Goal: Use online tool/utility

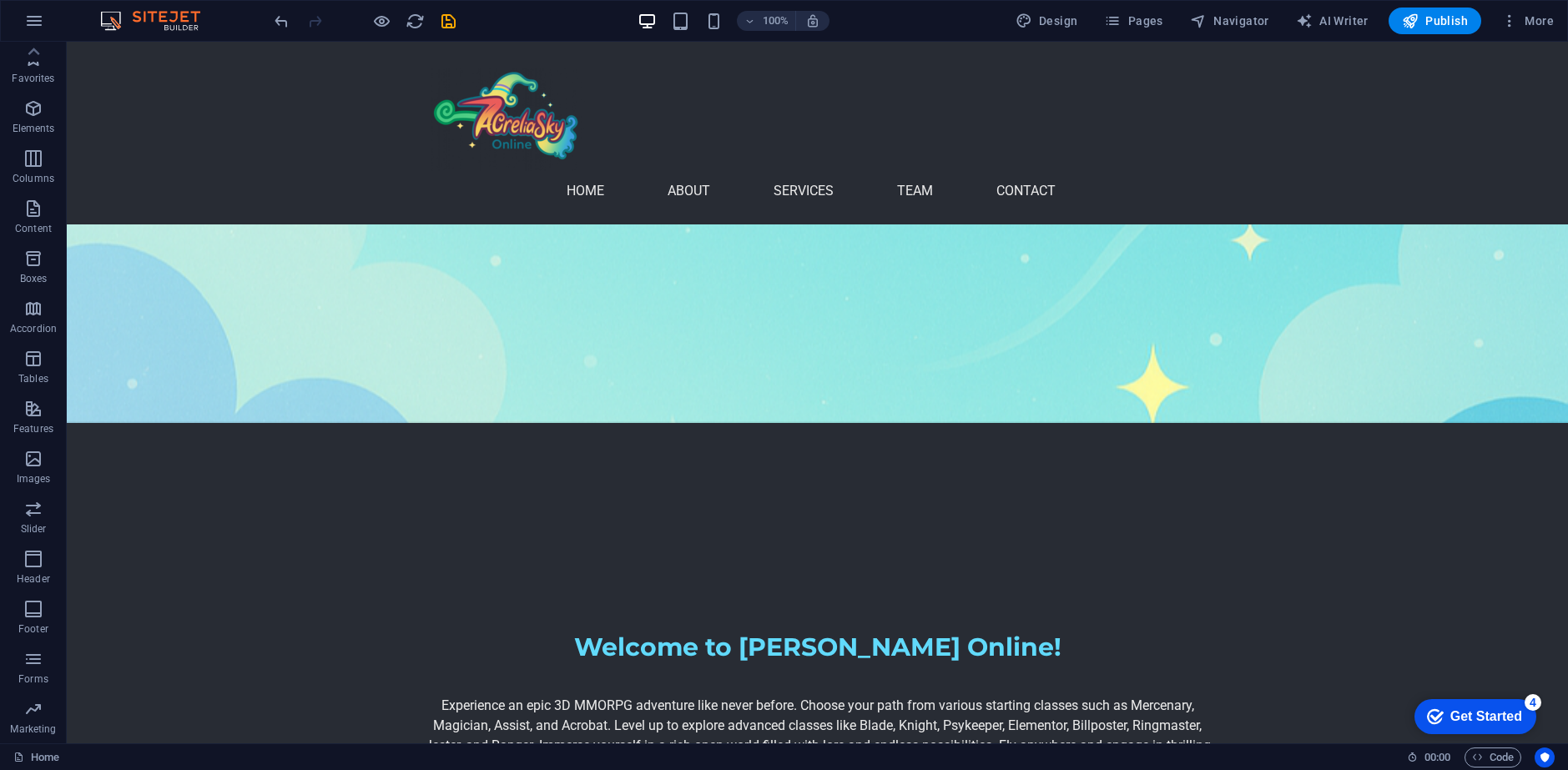
scroll to position [49, 0]
click at [28, 368] on icon "button" at bounding box center [33, 359] width 20 height 20
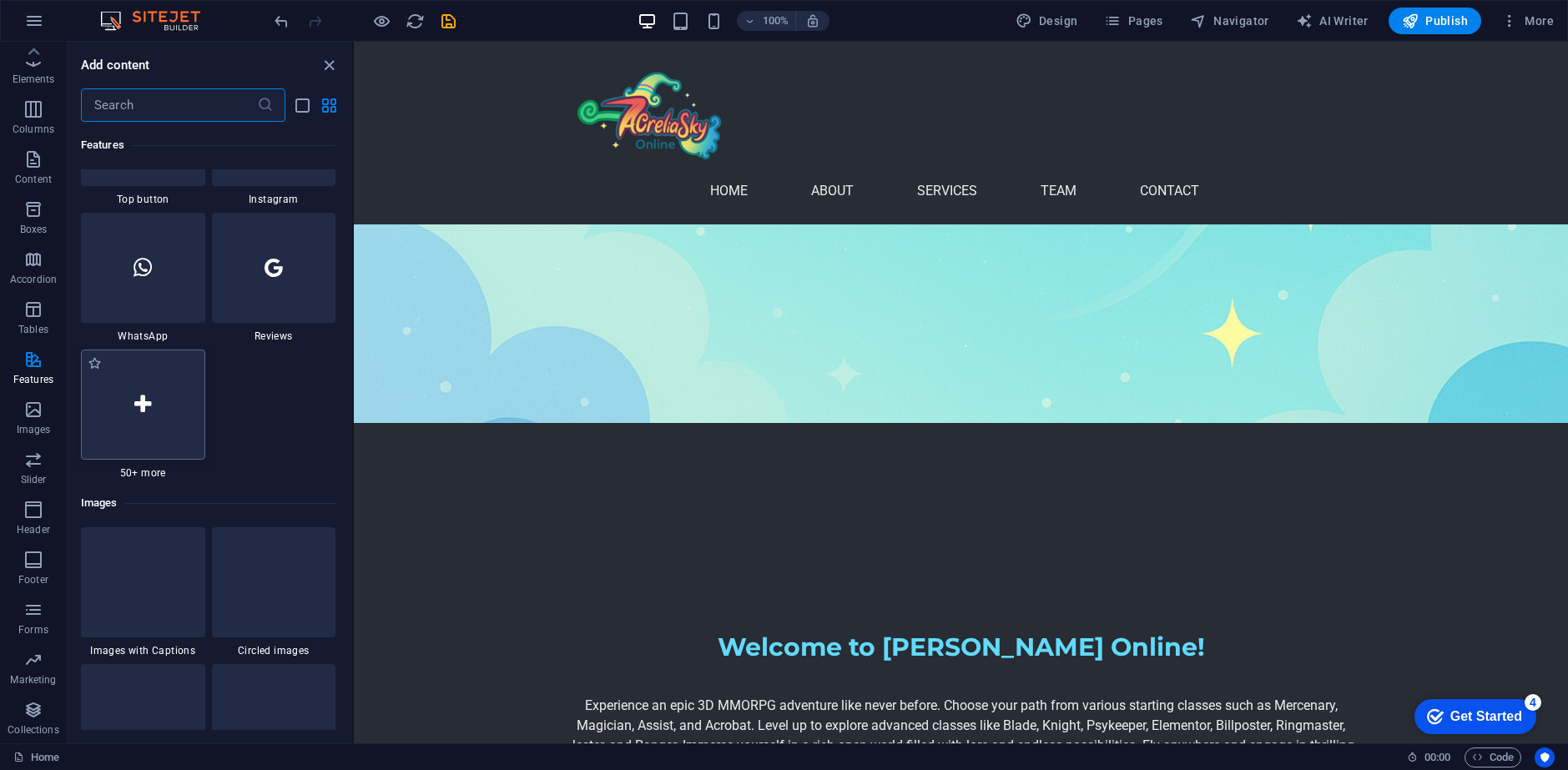
scroll to position [8173, 0]
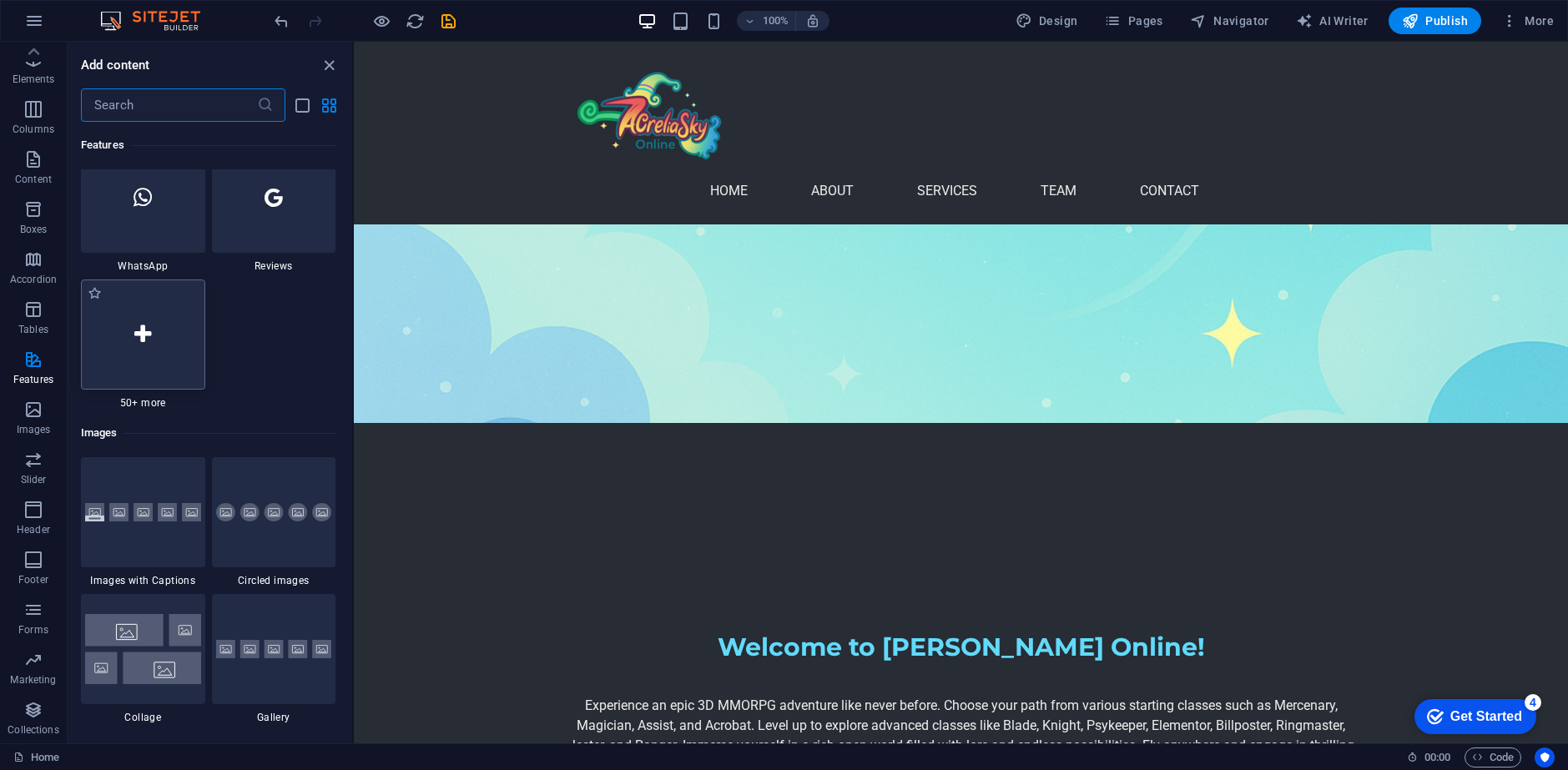
click at [143, 386] on div at bounding box center [143, 334] width 124 height 110
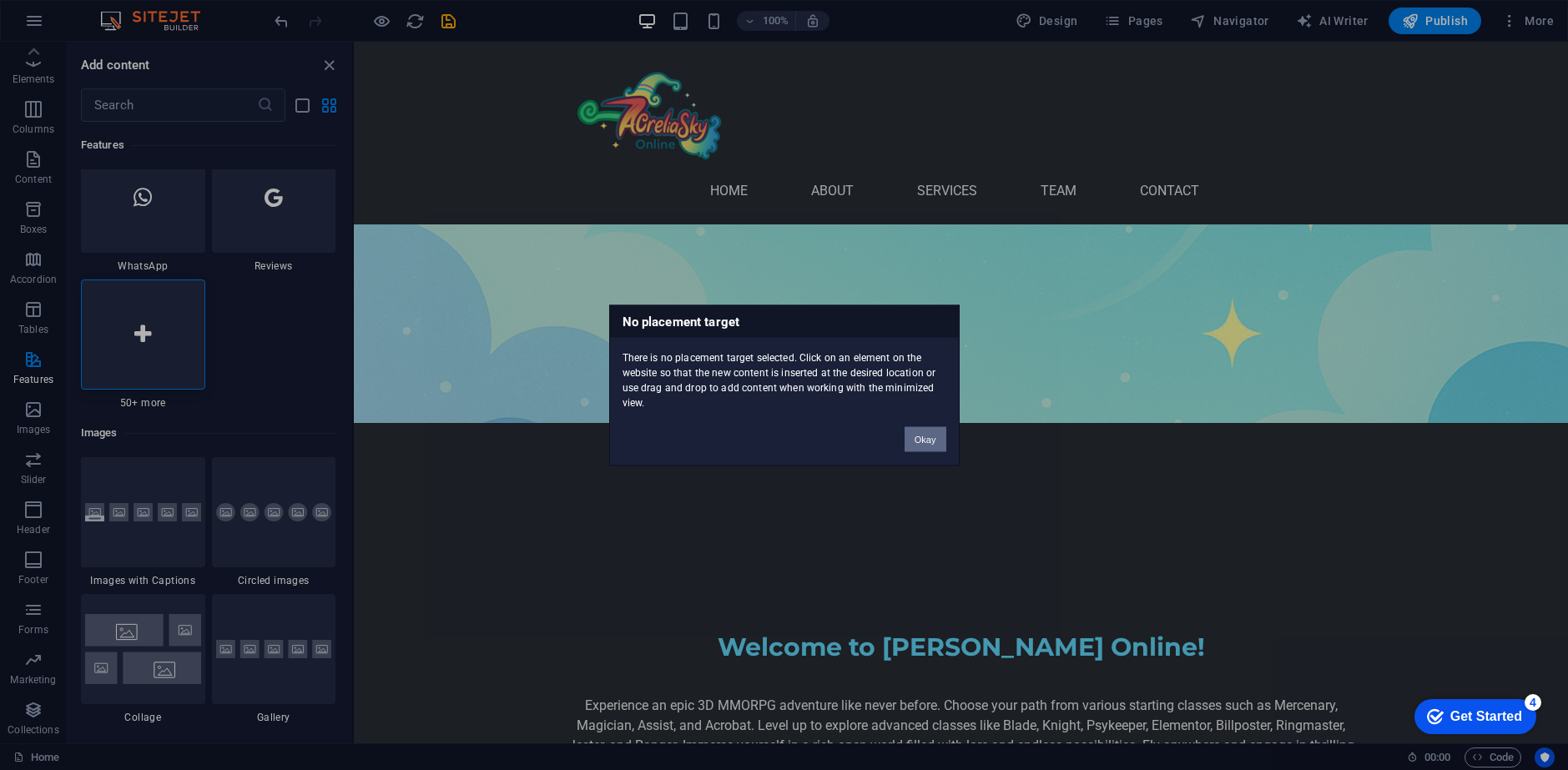
click at [931, 432] on button "Okay" at bounding box center [925, 439] width 41 height 25
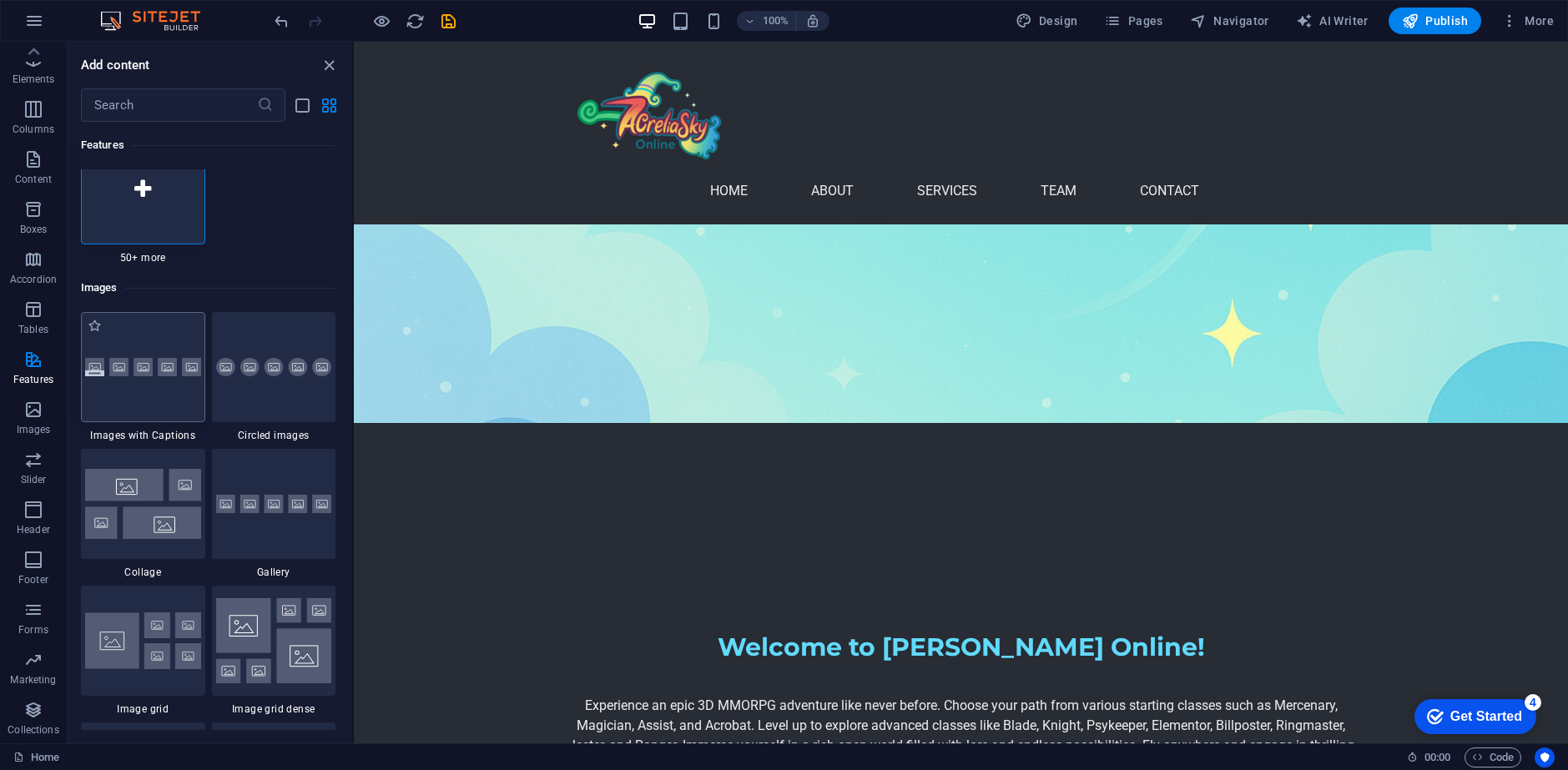
scroll to position [8340, 0]
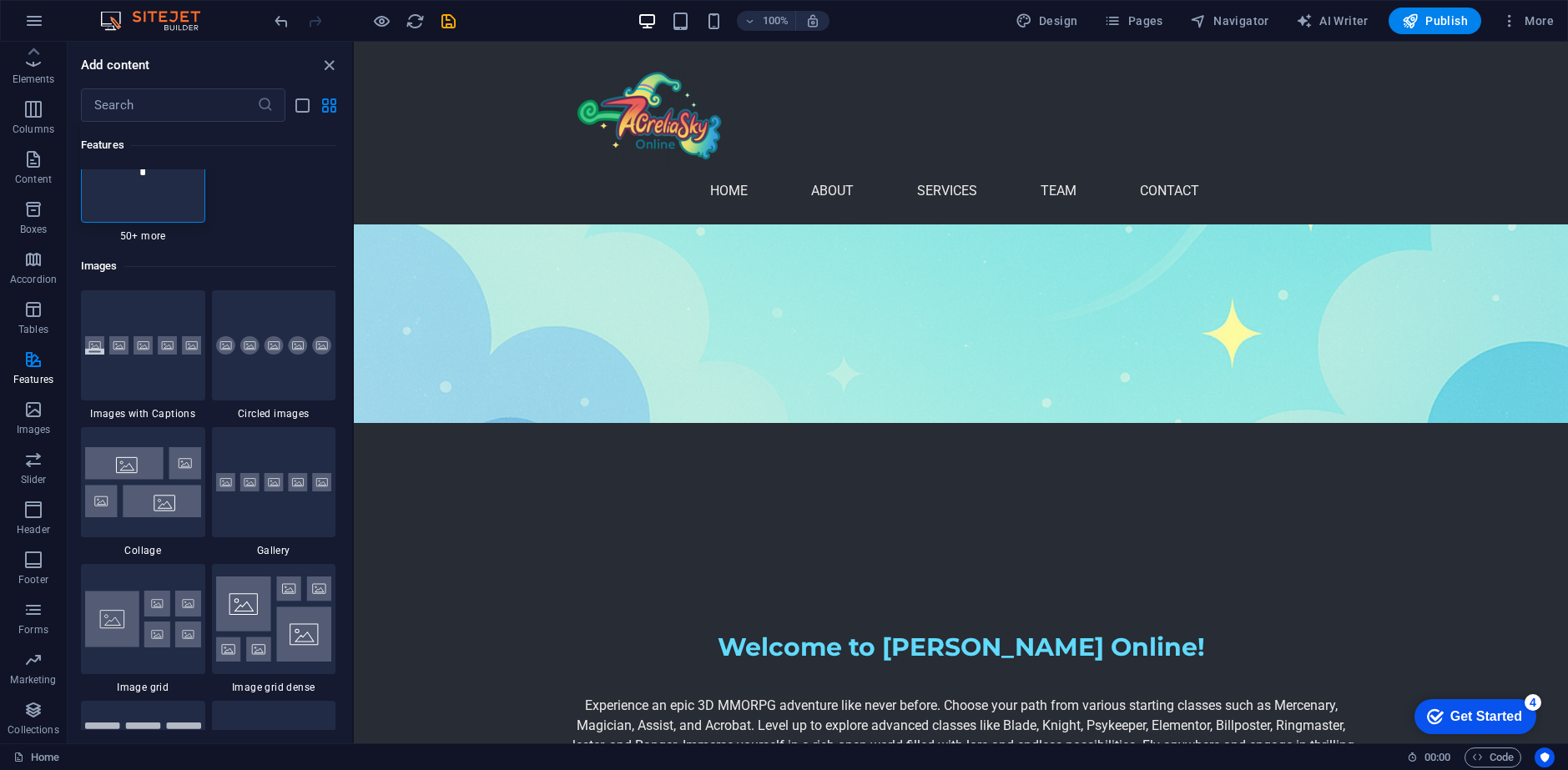
click at [145, 234] on span "50+ more" at bounding box center [143, 236] width 124 height 13
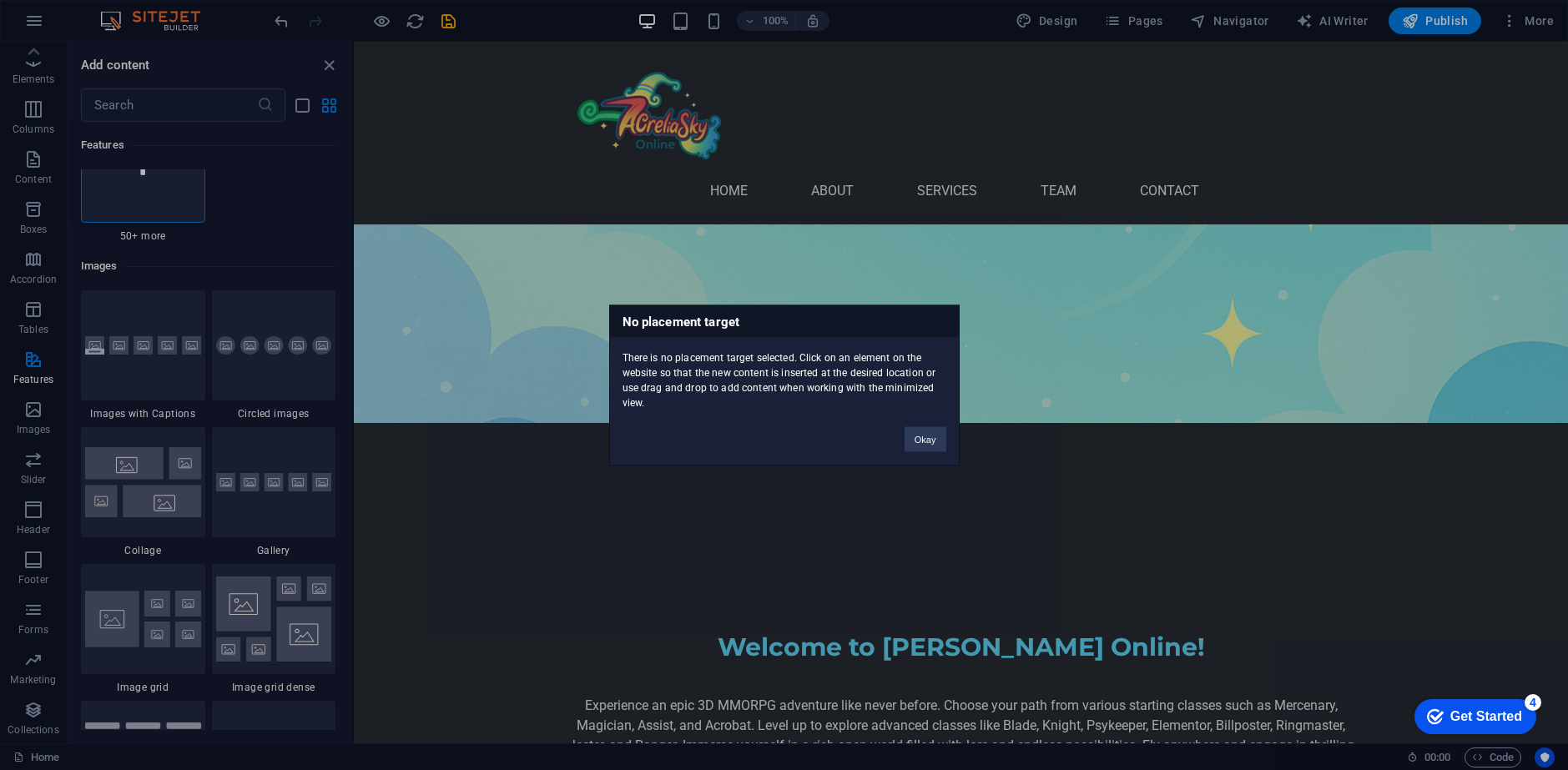
click at [145, 241] on div "No placement target There is no placement target selected. Click on an element …" at bounding box center [784, 385] width 1568 height 770
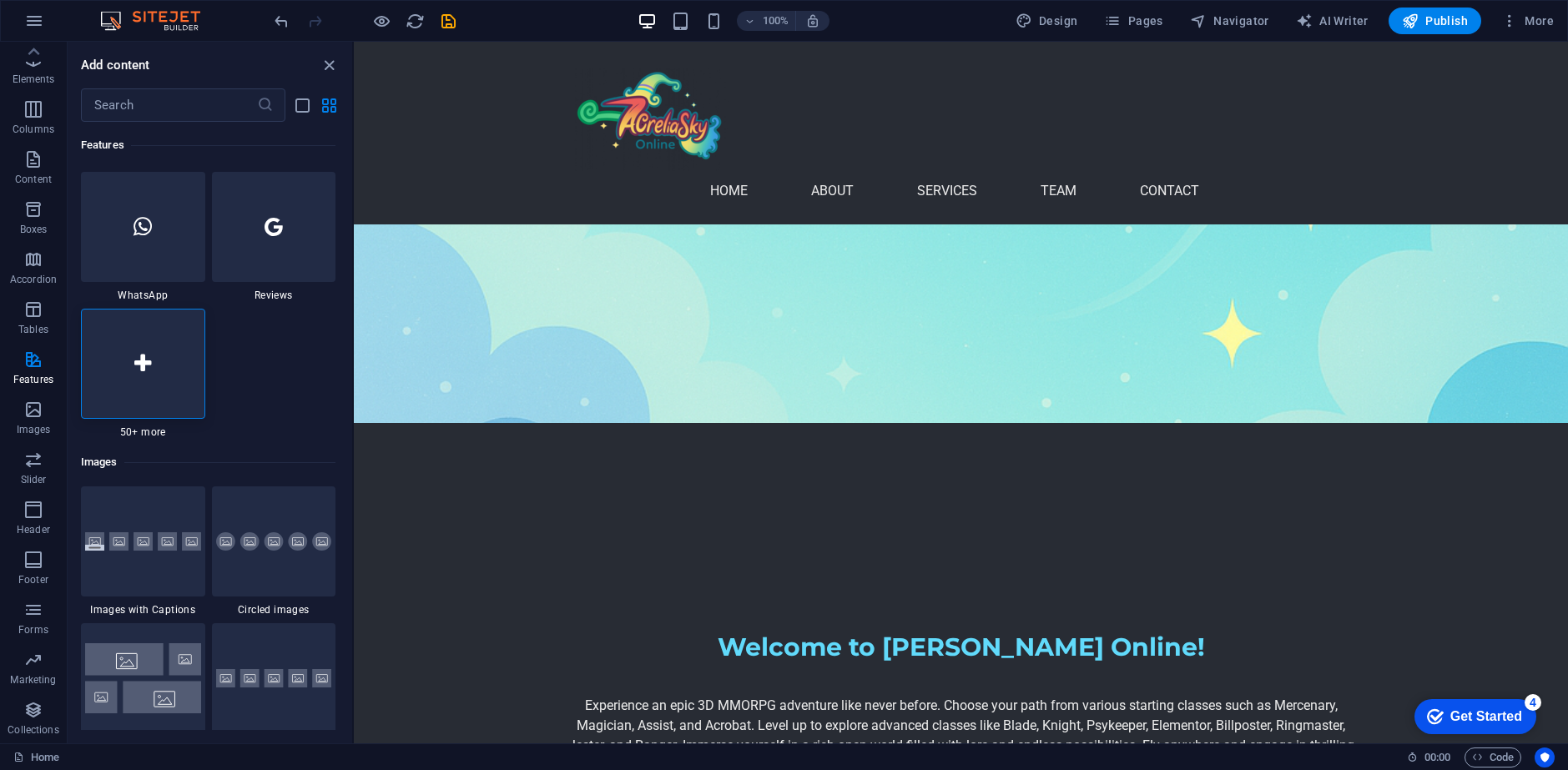
scroll to position [8090, 0]
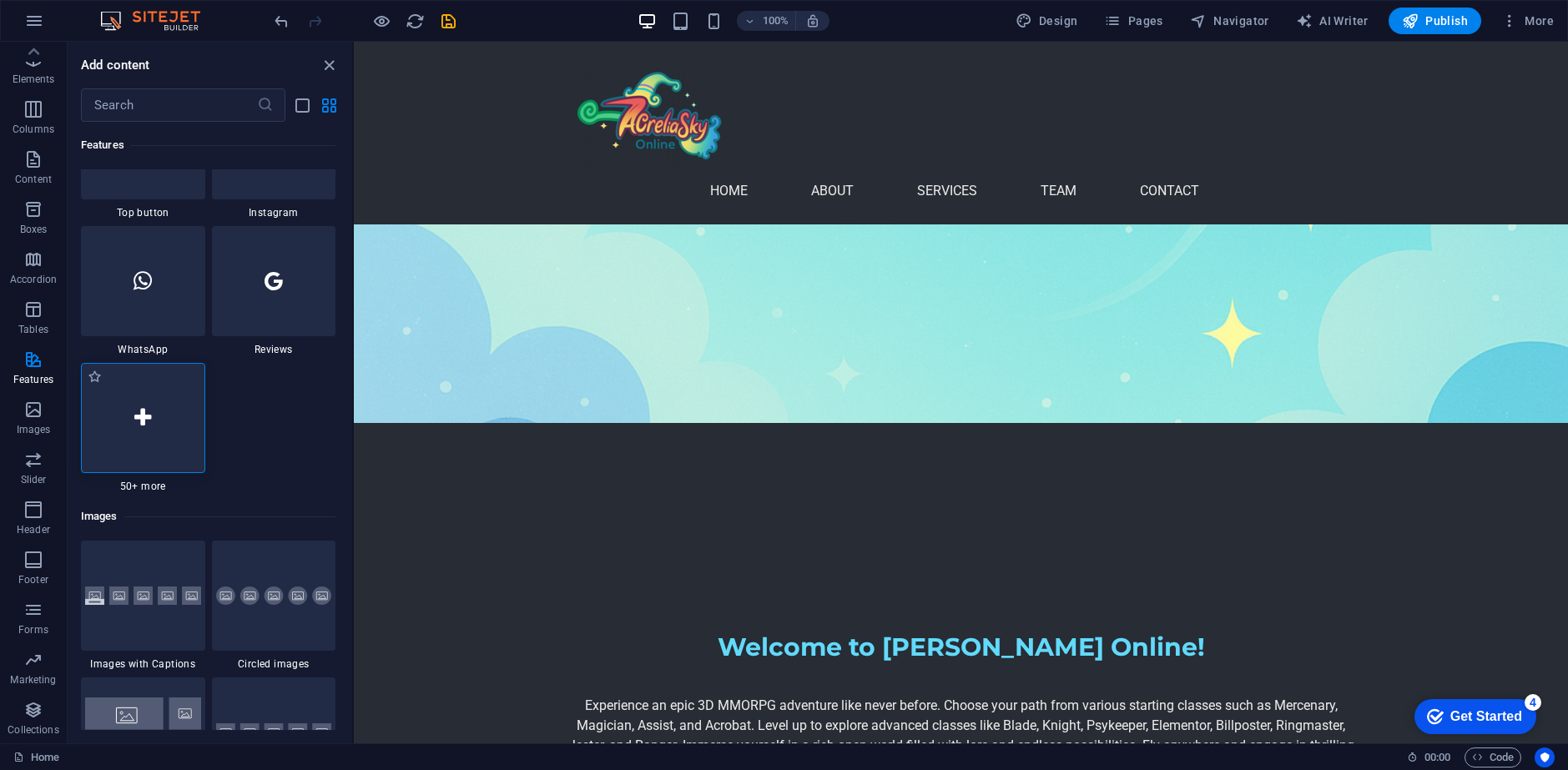
click at [170, 455] on div at bounding box center [143, 417] width 124 height 110
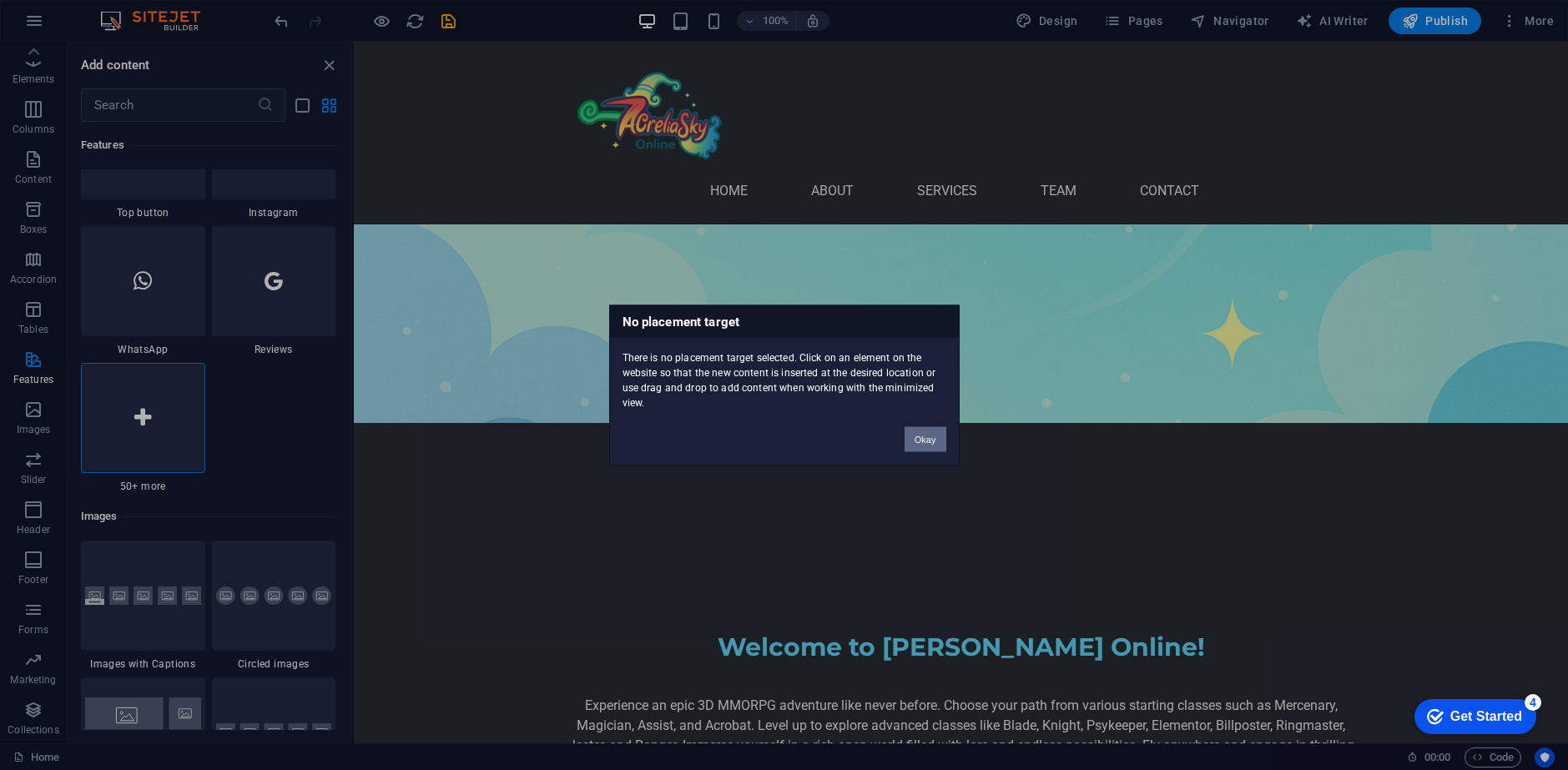
drag, startPoint x: 913, startPoint y: 441, endPoint x: 106, endPoint y: 367, distance: 810.4
click at [913, 441] on button "Okay" at bounding box center [925, 439] width 41 height 25
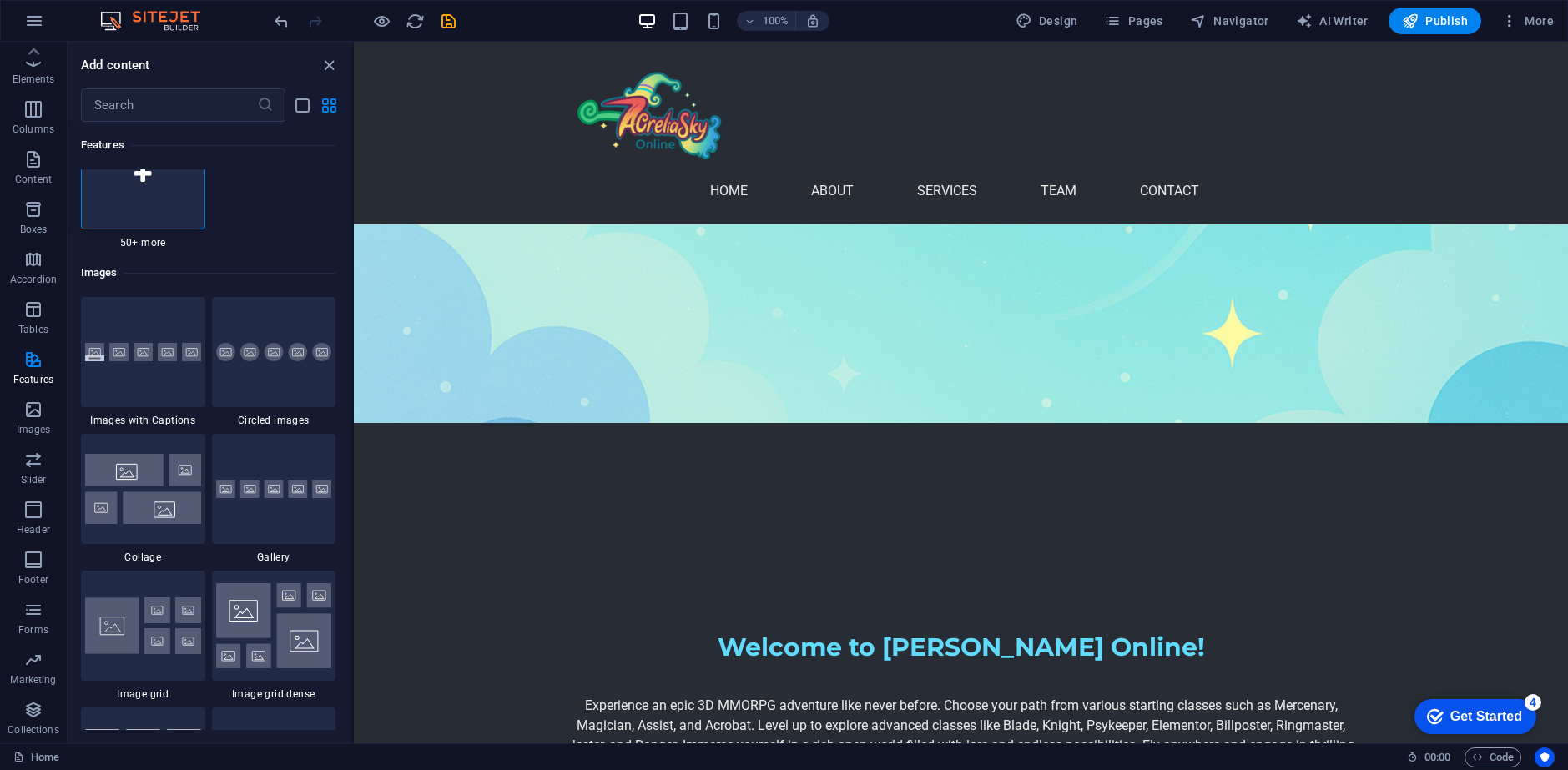
scroll to position [8340, 0]
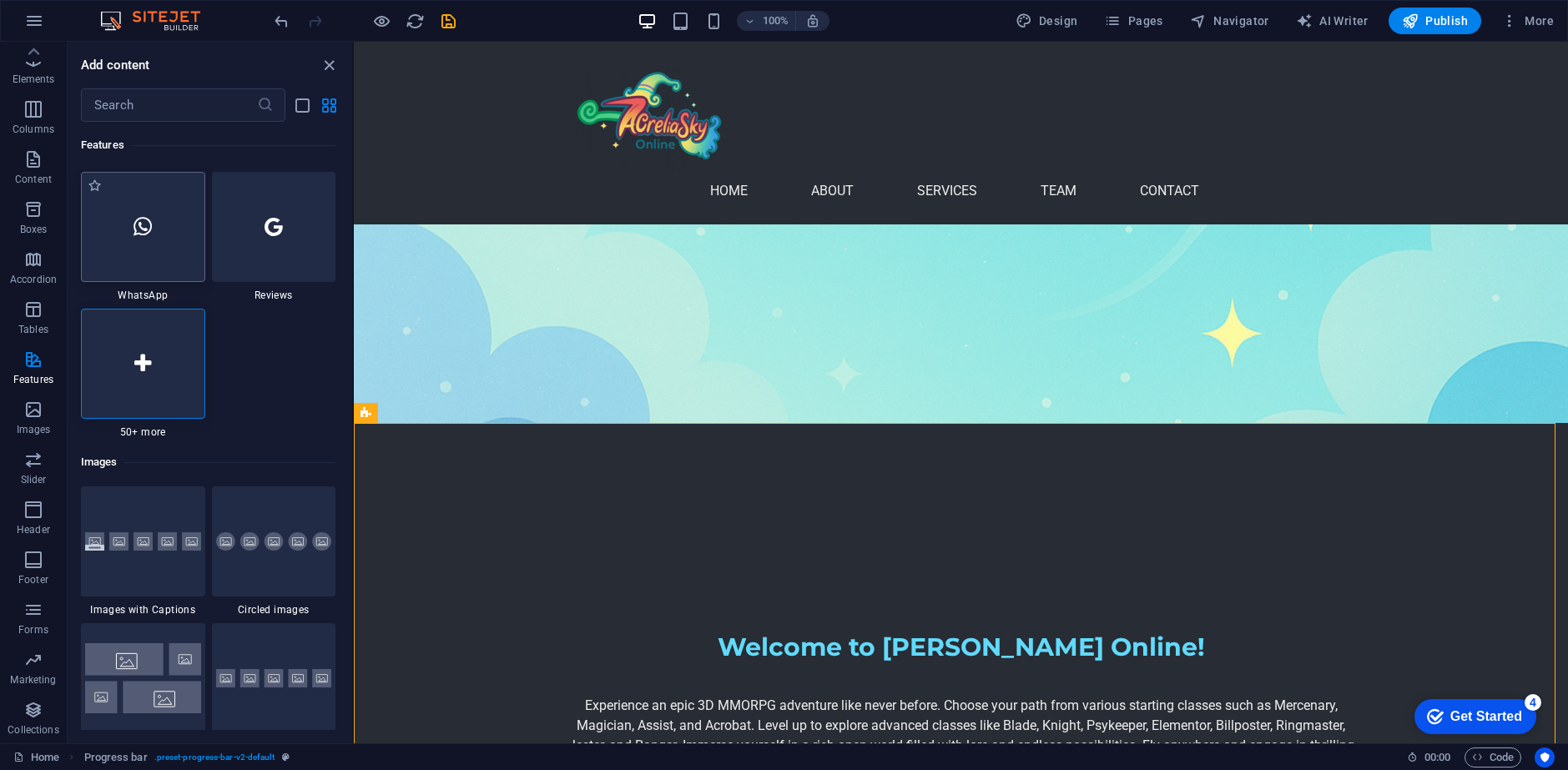
scroll to position [8090, 0]
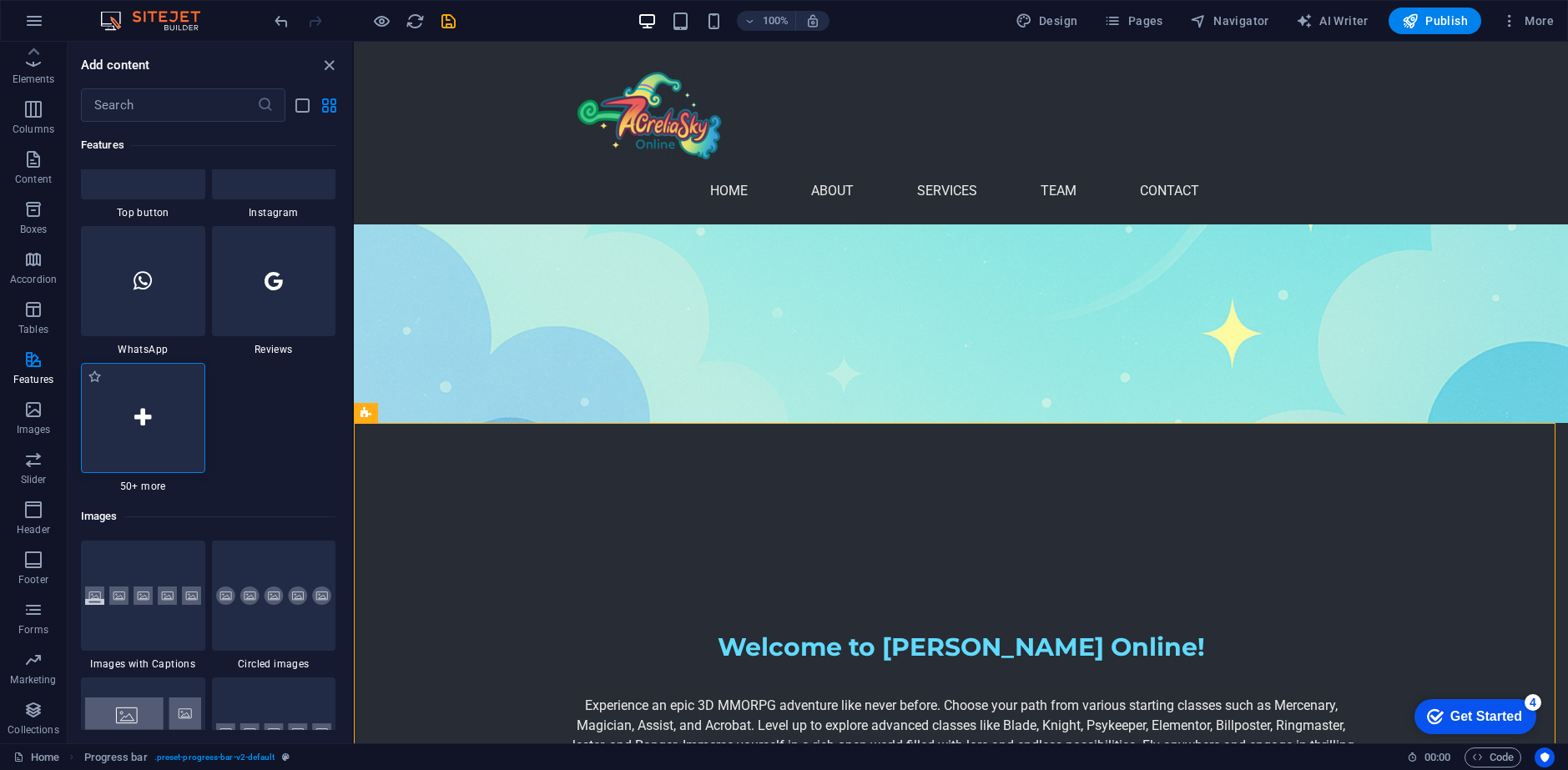
click at [113, 441] on div at bounding box center [143, 417] width 124 height 110
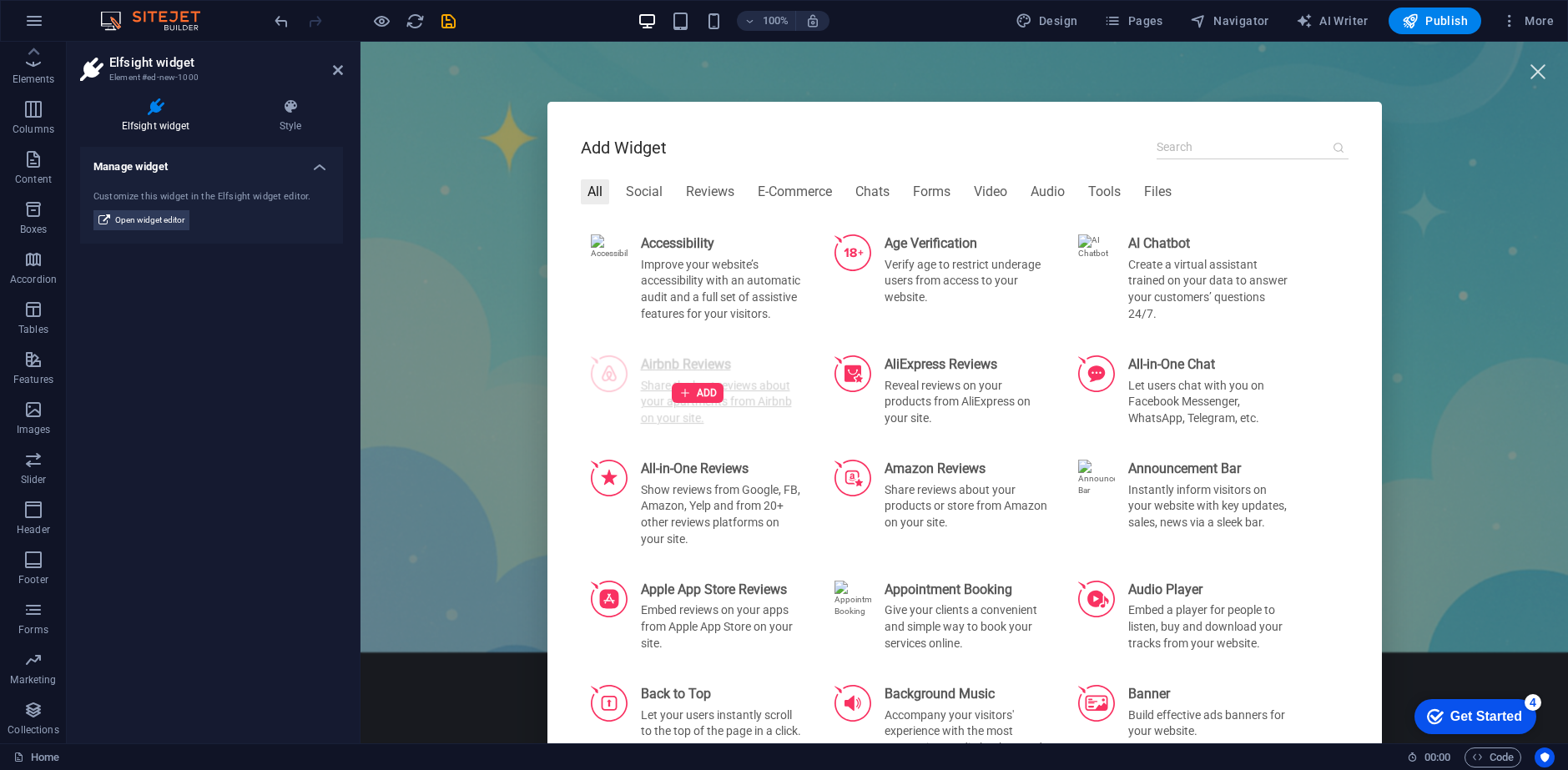
scroll to position [0, 0]
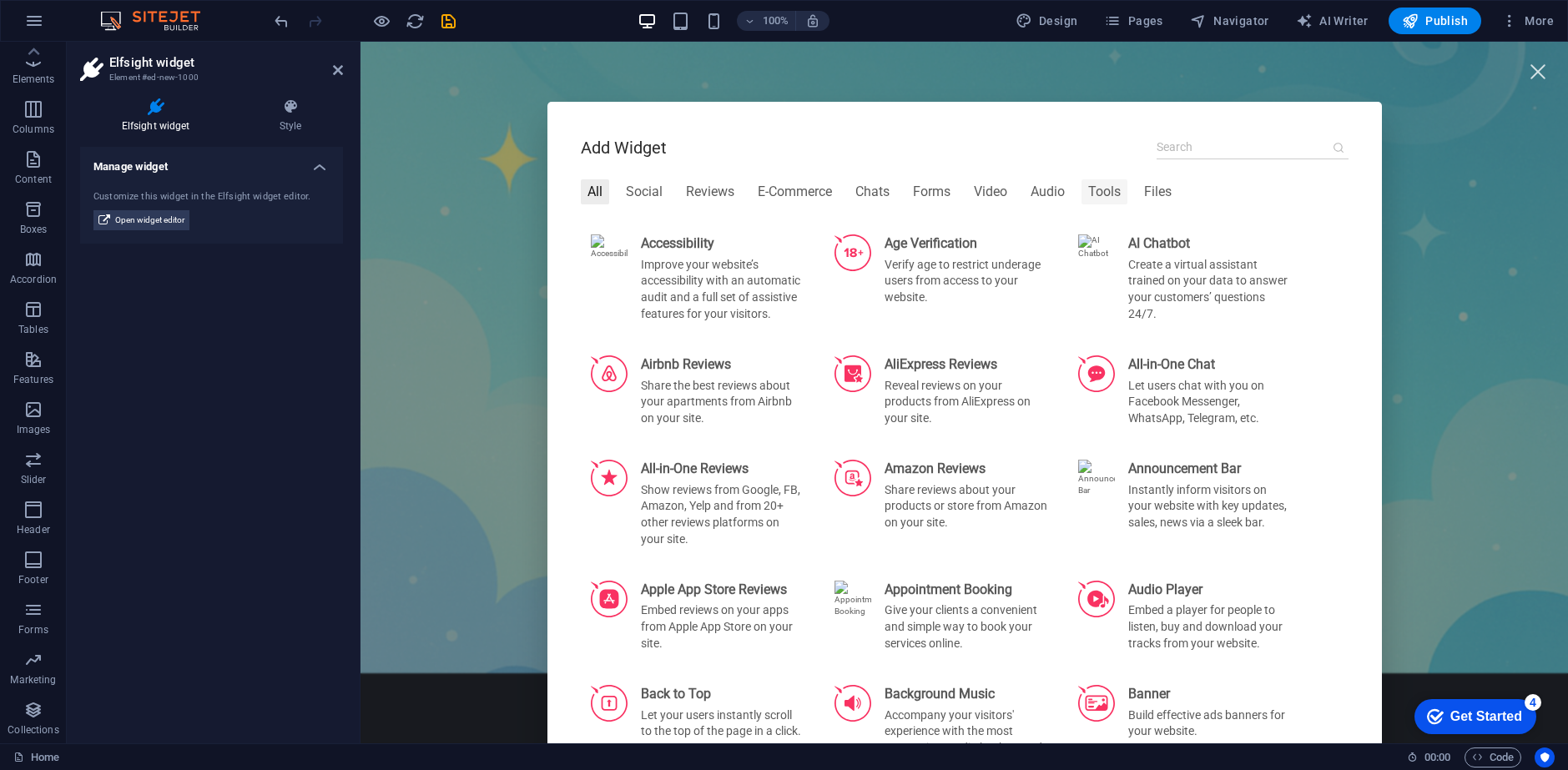
click at [1084, 201] on div "Tools" at bounding box center [1104, 192] width 46 height 25
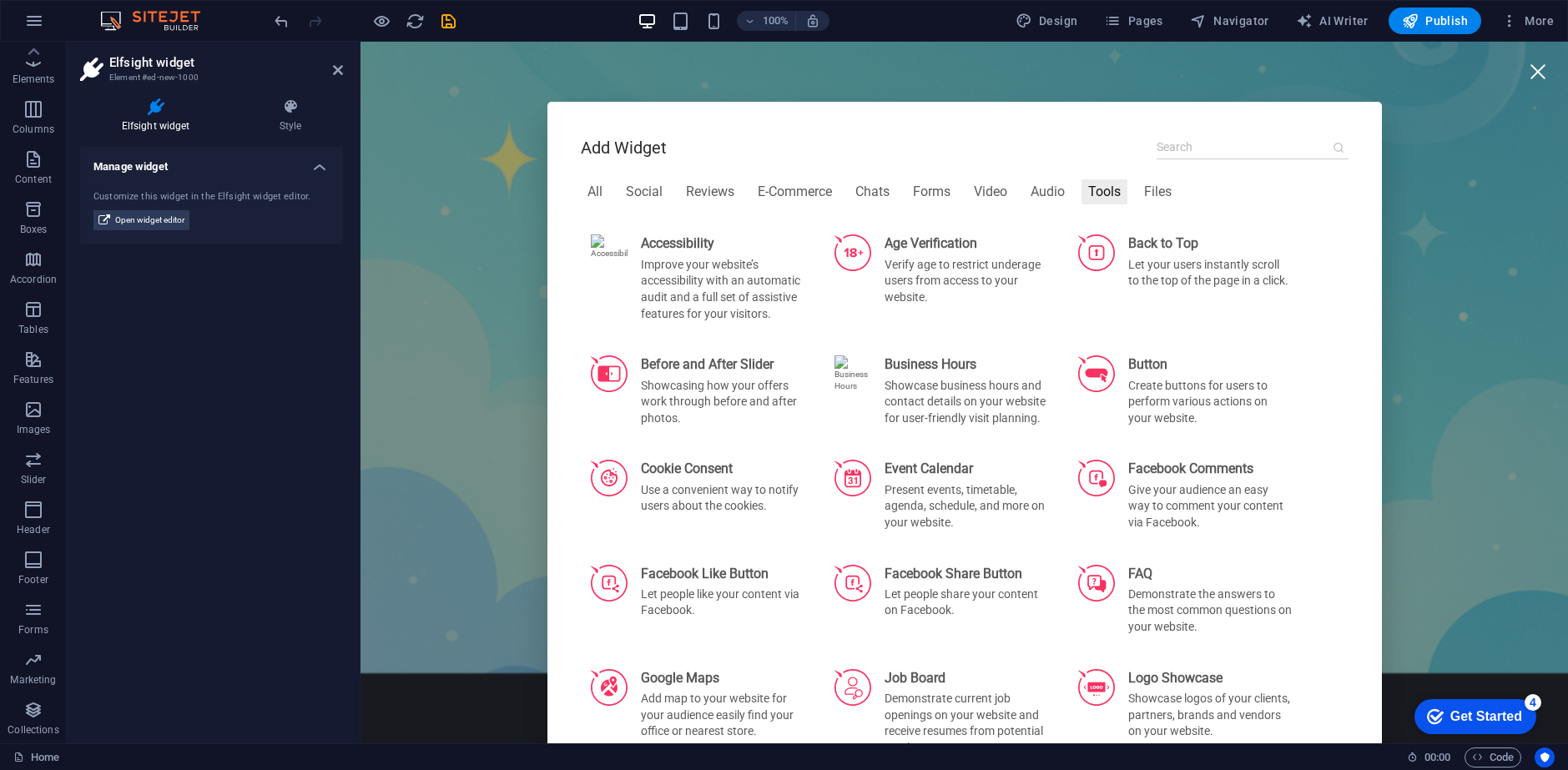
click at [1521, 81] on div at bounding box center [1537, 71] width 38 height 38
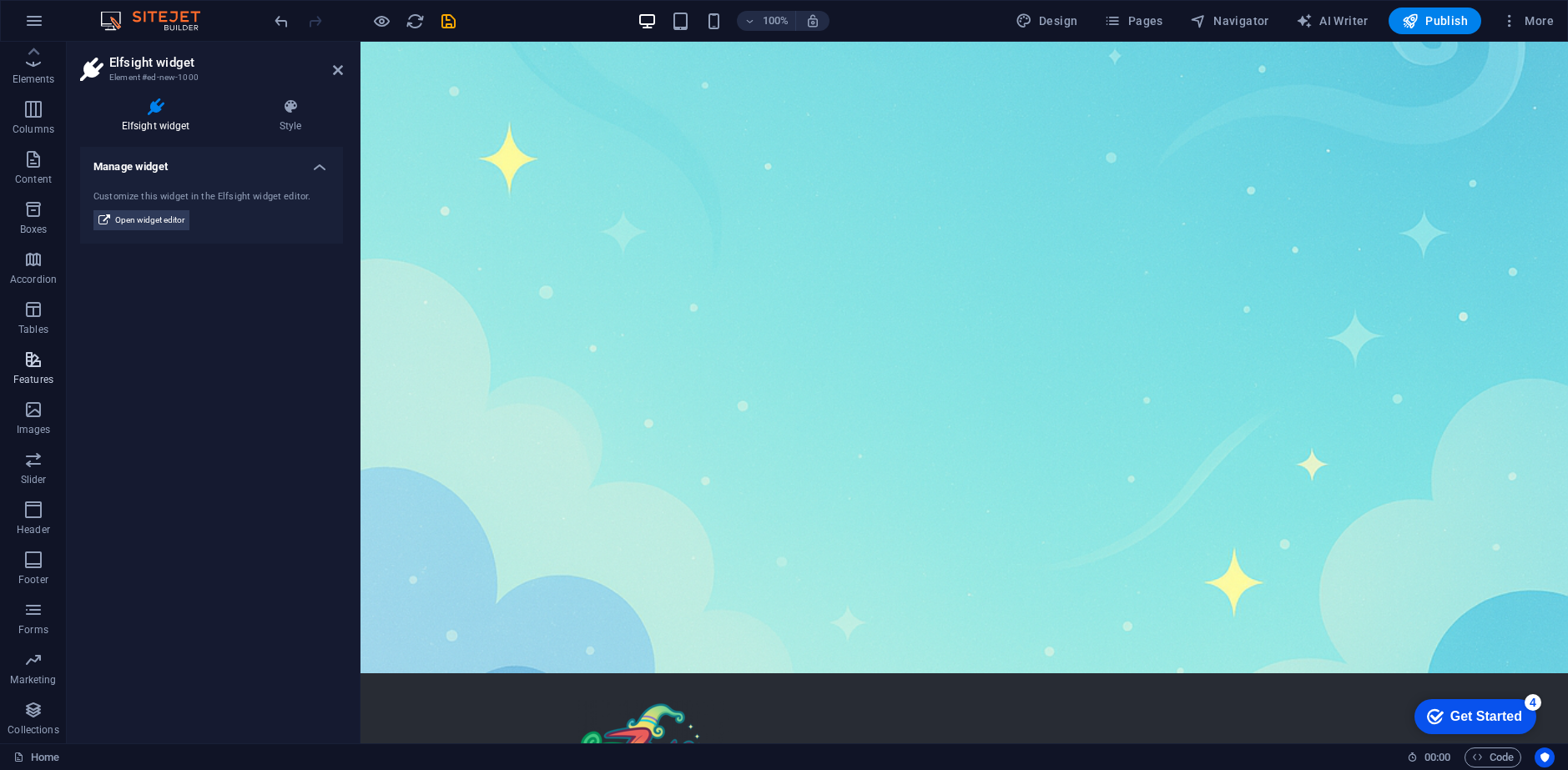
click at [32, 374] on p "Features" at bounding box center [33, 380] width 40 height 13
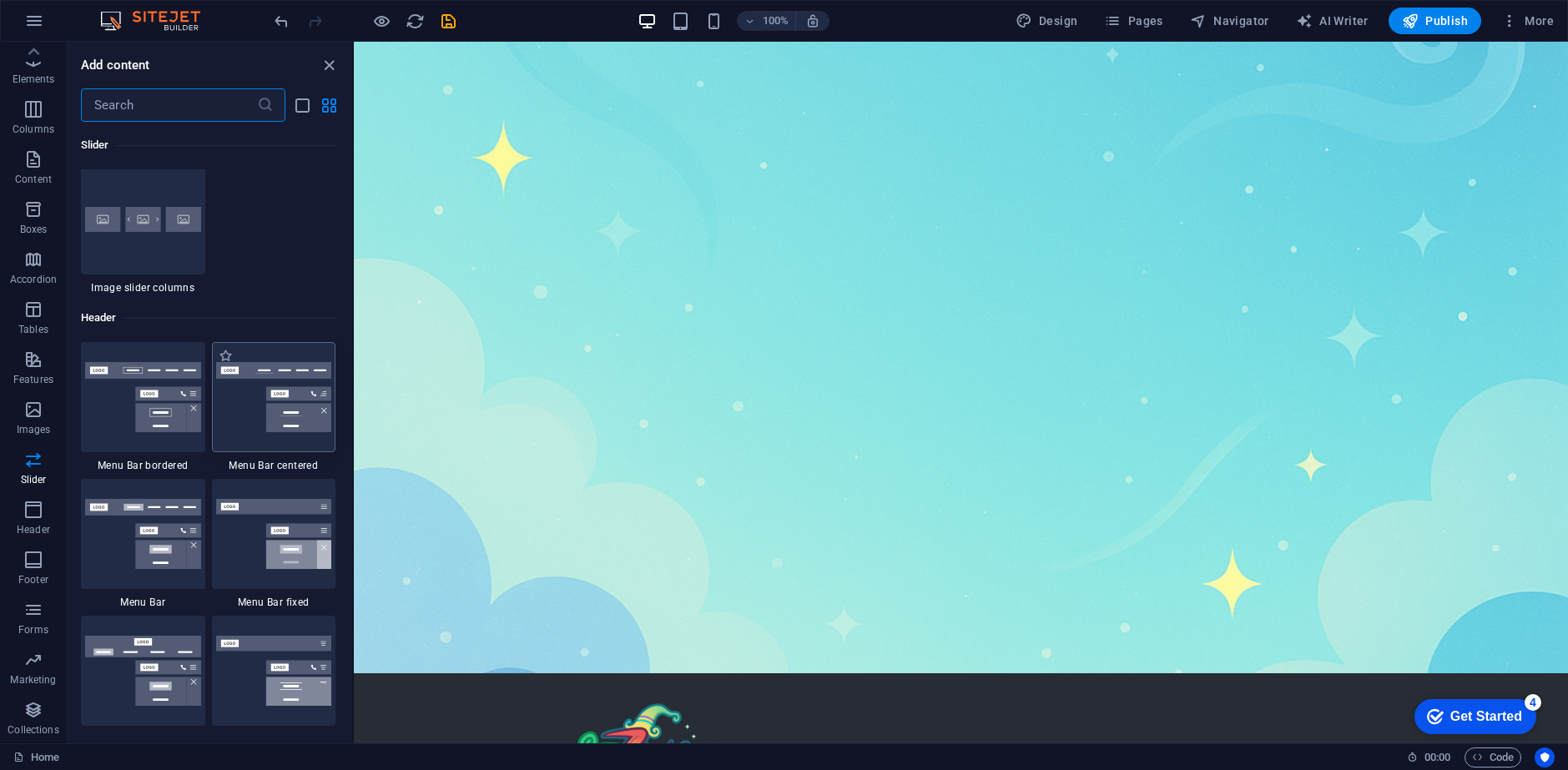
scroll to position [10009, 0]
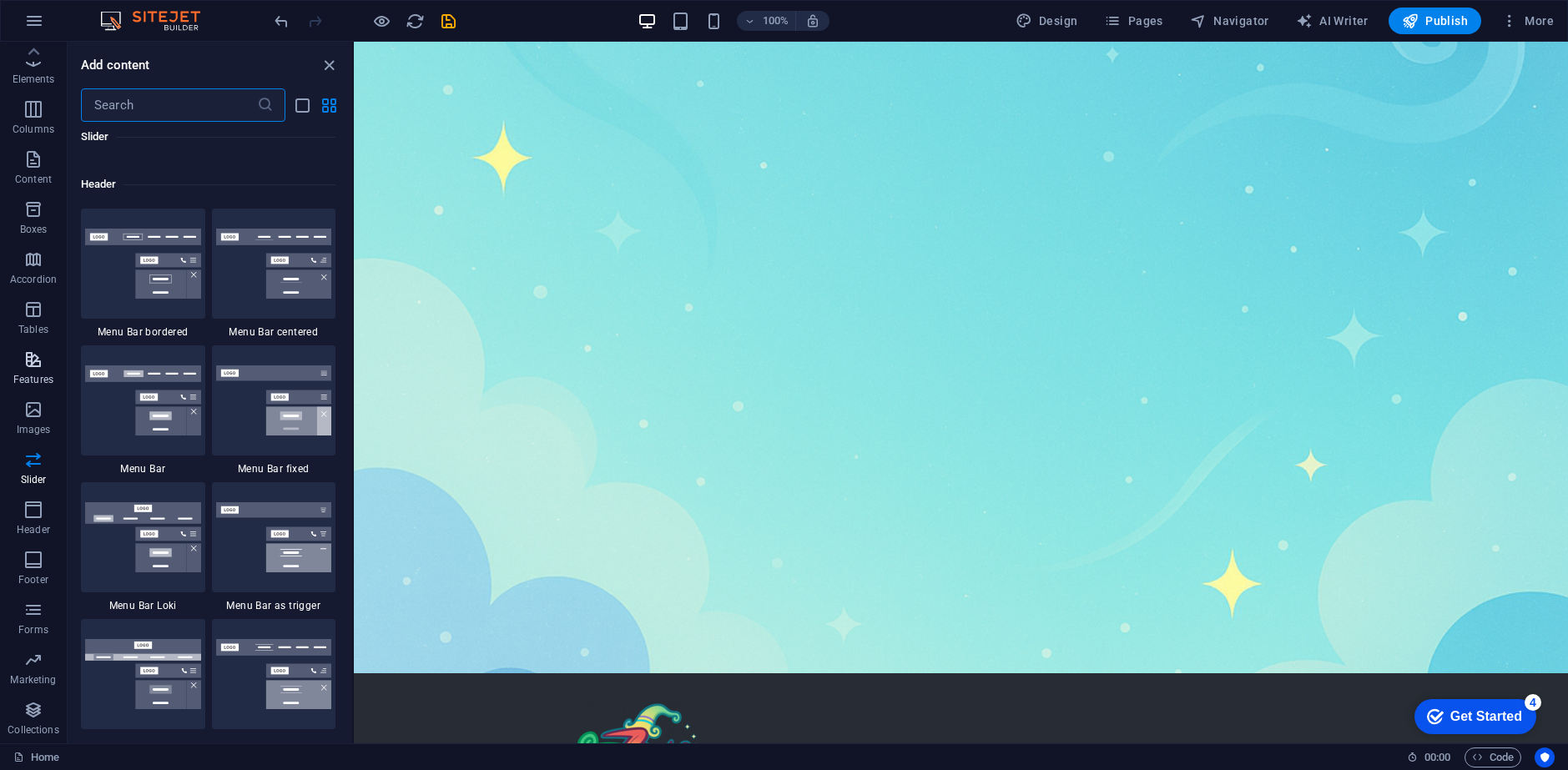
click at [34, 378] on p "Features" at bounding box center [33, 380] width 40 height 13
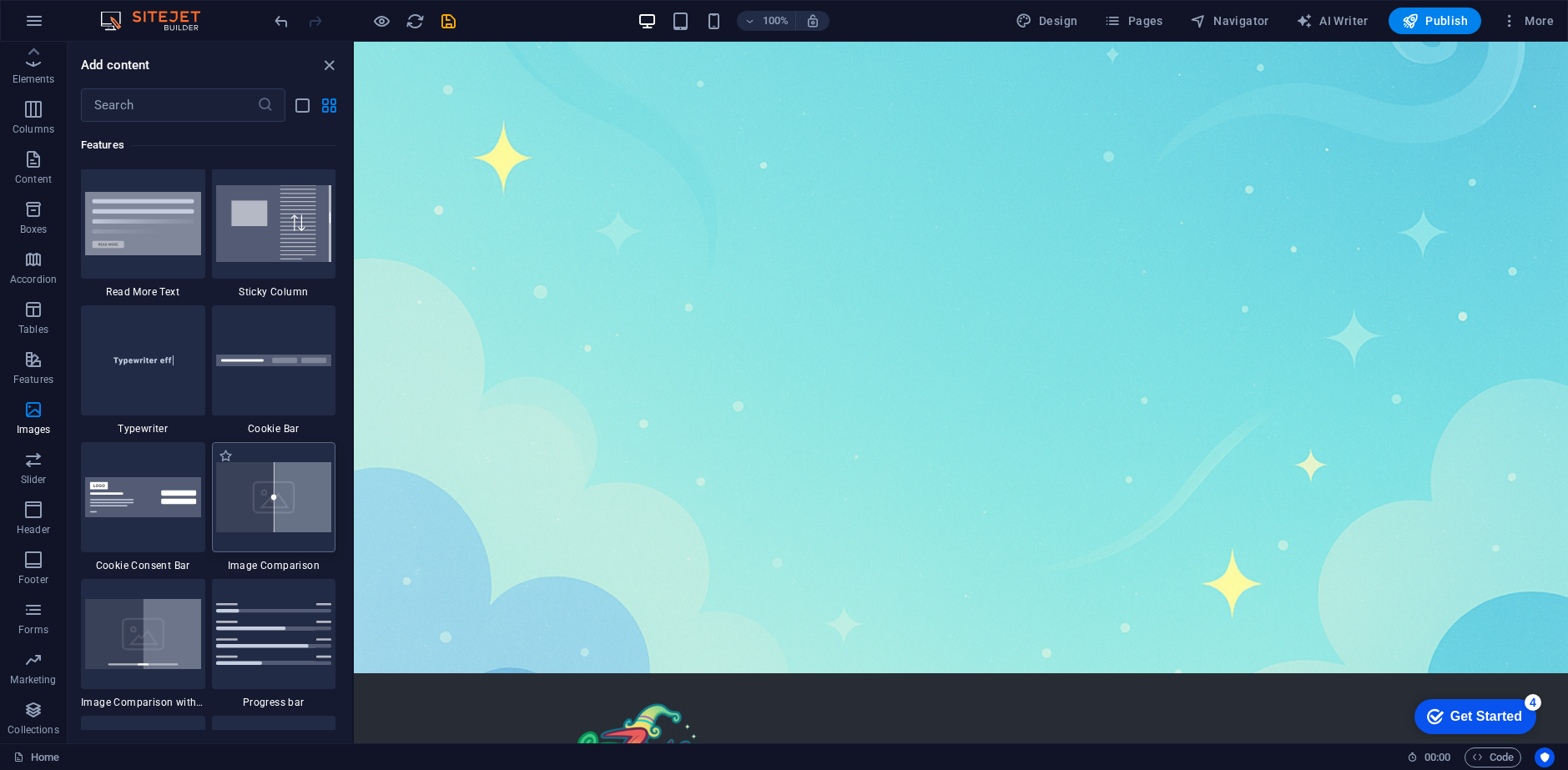
scroll to position [6504, 0]
click at [34, 232] on p "Boxes" at bounding box center [33, 229] width 27 height 13
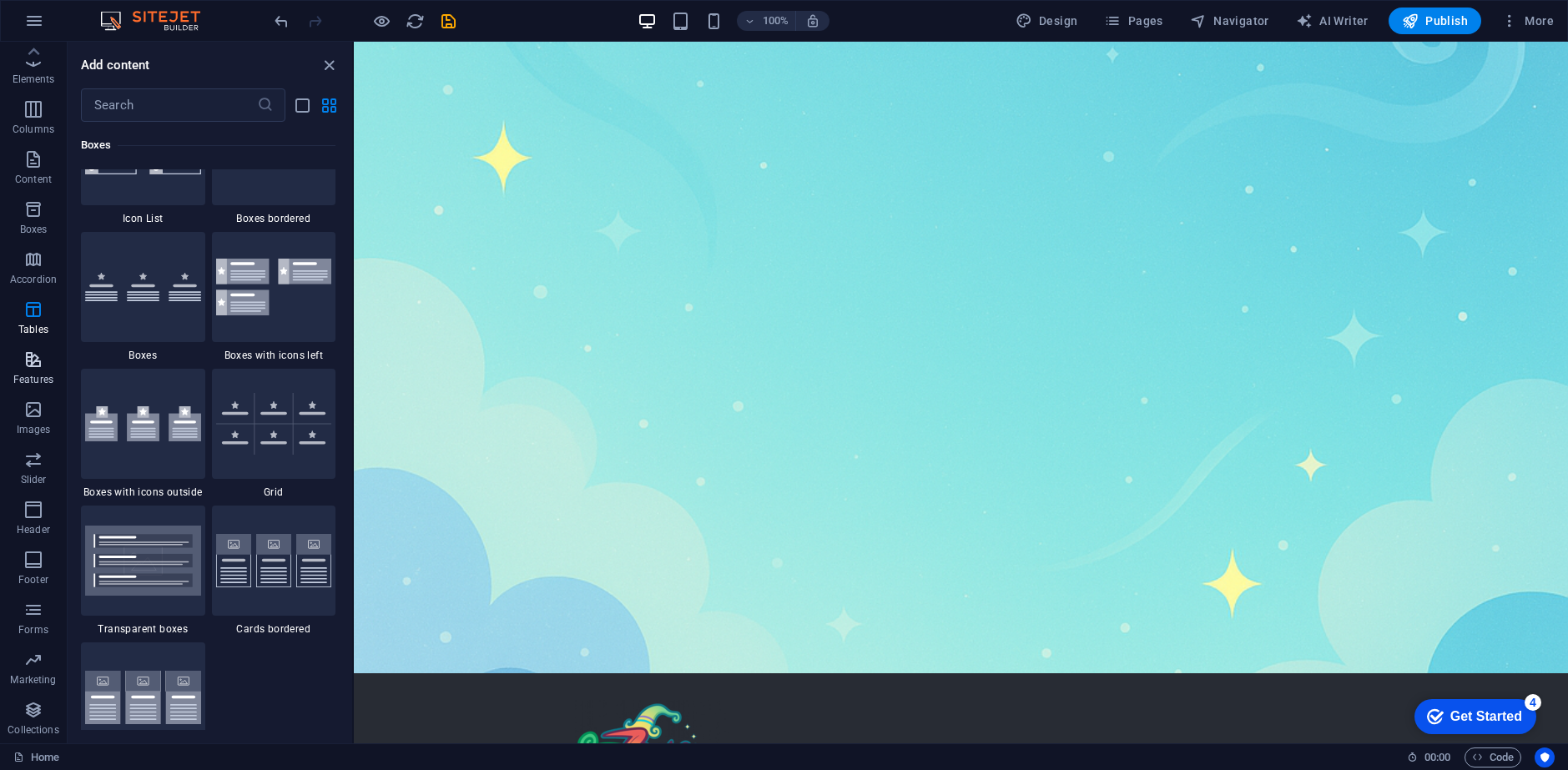
scroll to position [4603, 0]
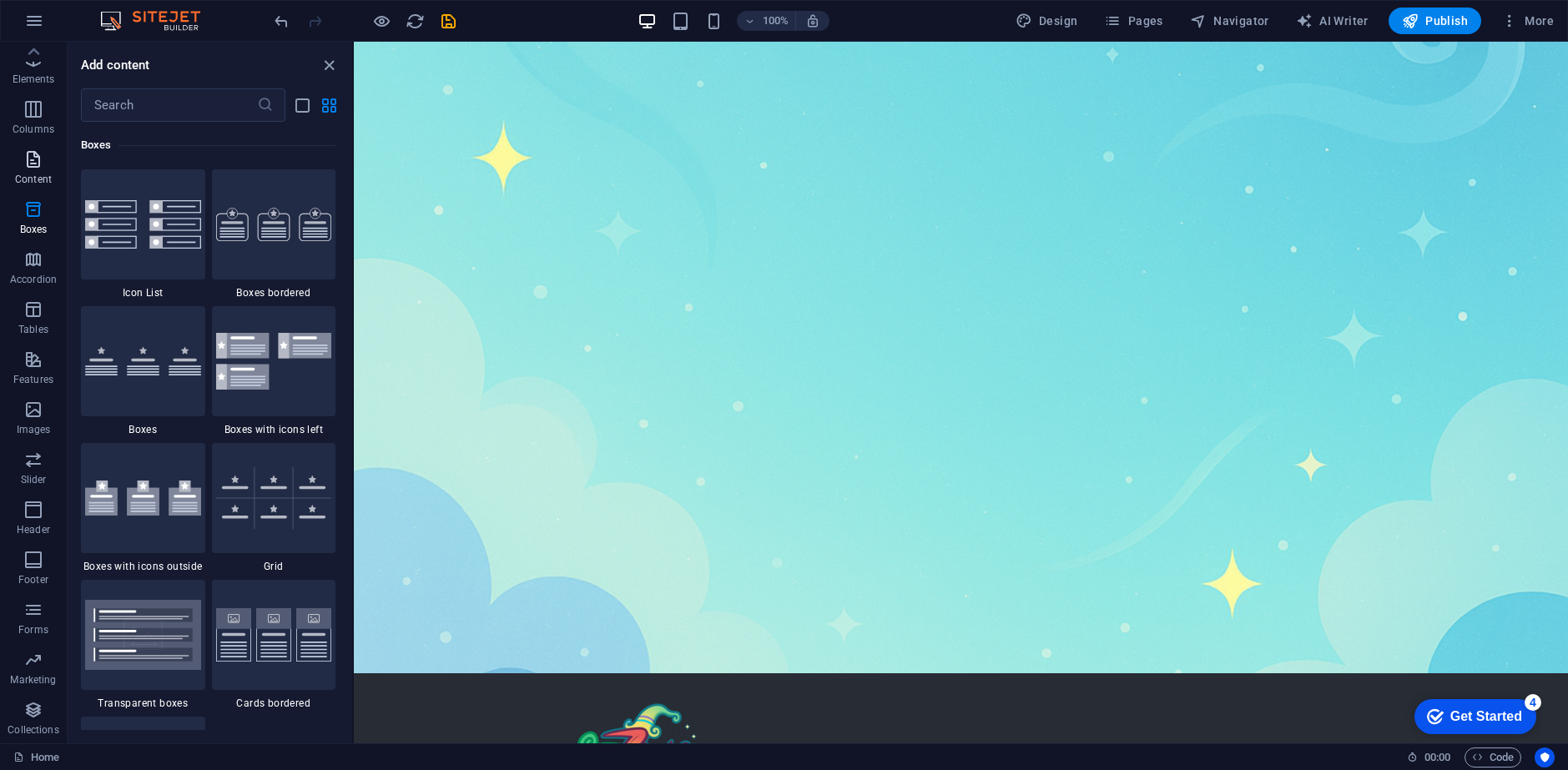
click at [37, 184] on p "Content" at bounding box center [33, 180] width 37 height 13
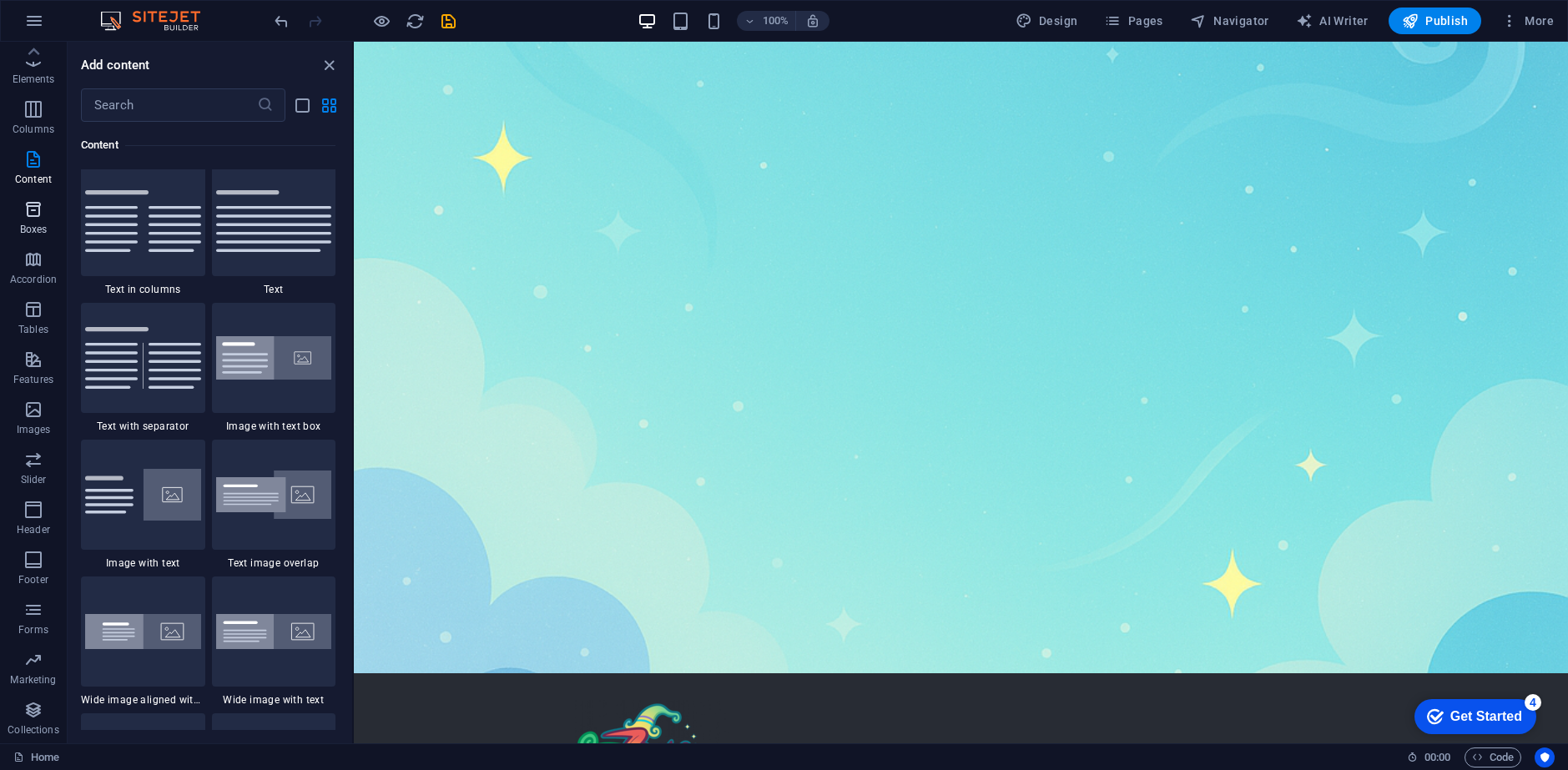
scroll to position [2919, 0]
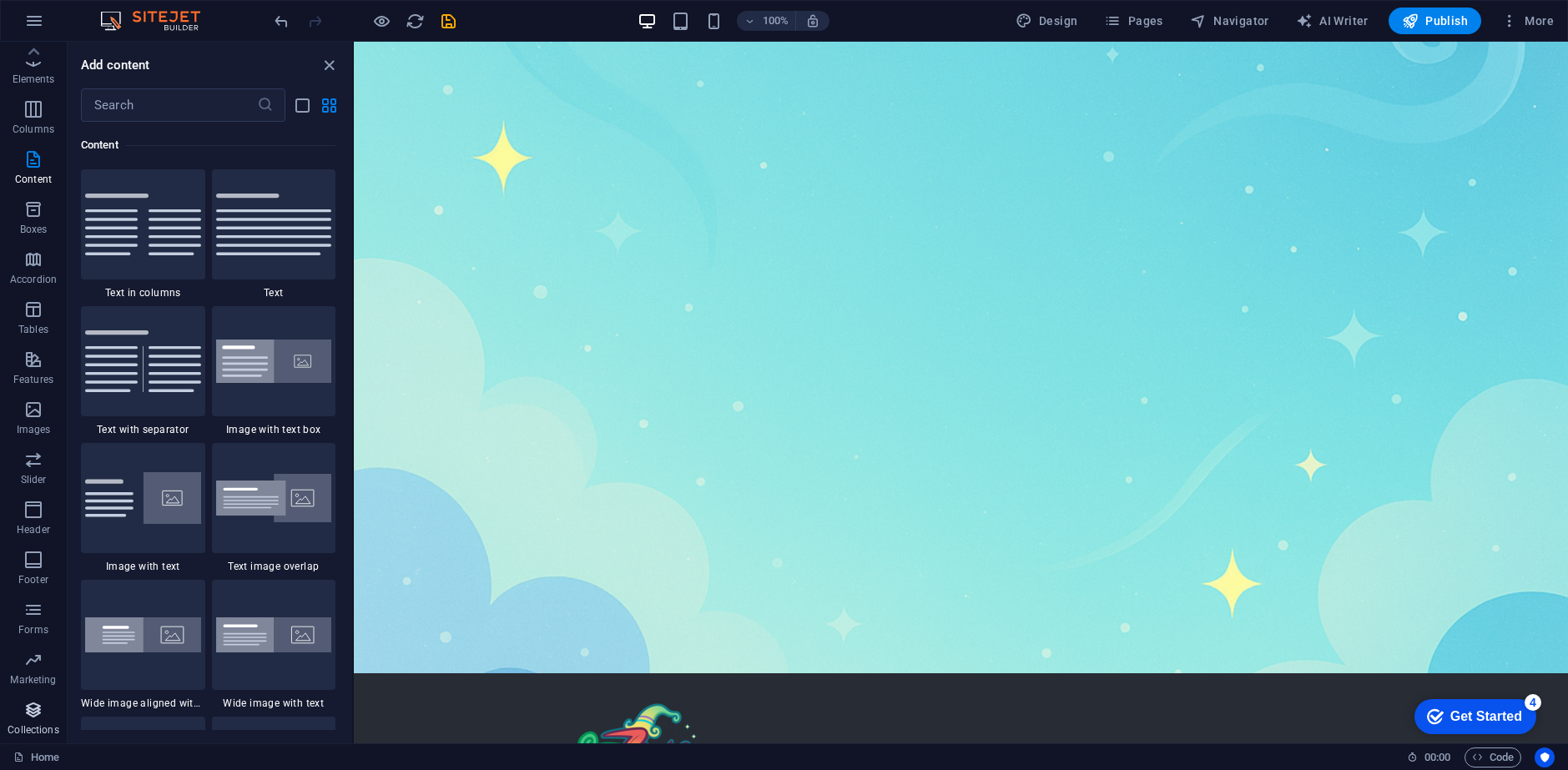
click at [26, 723] on p "Collections" at bounding box center [33, 730] width 51 height 13
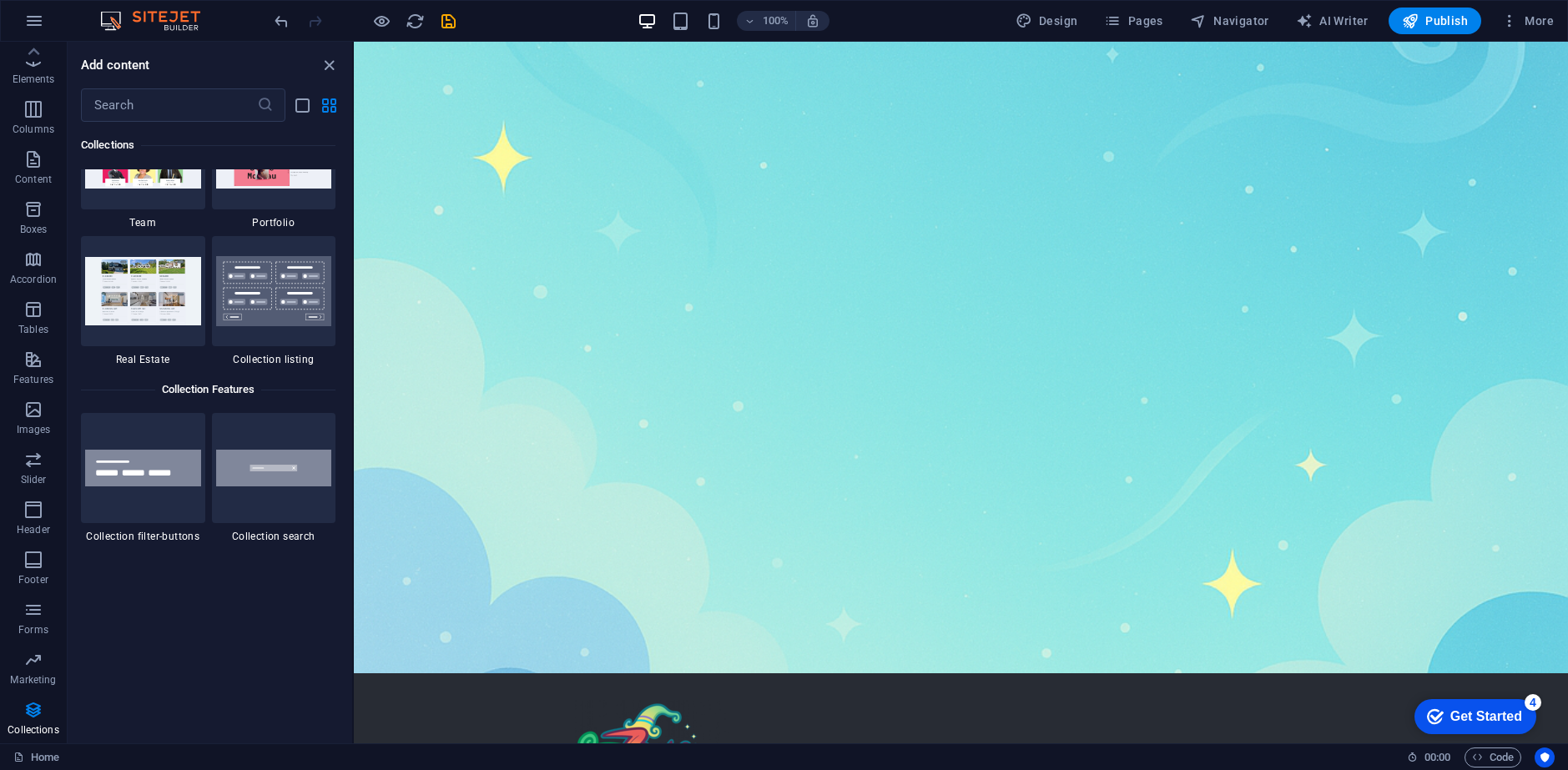
scroll to position [15692, 0]
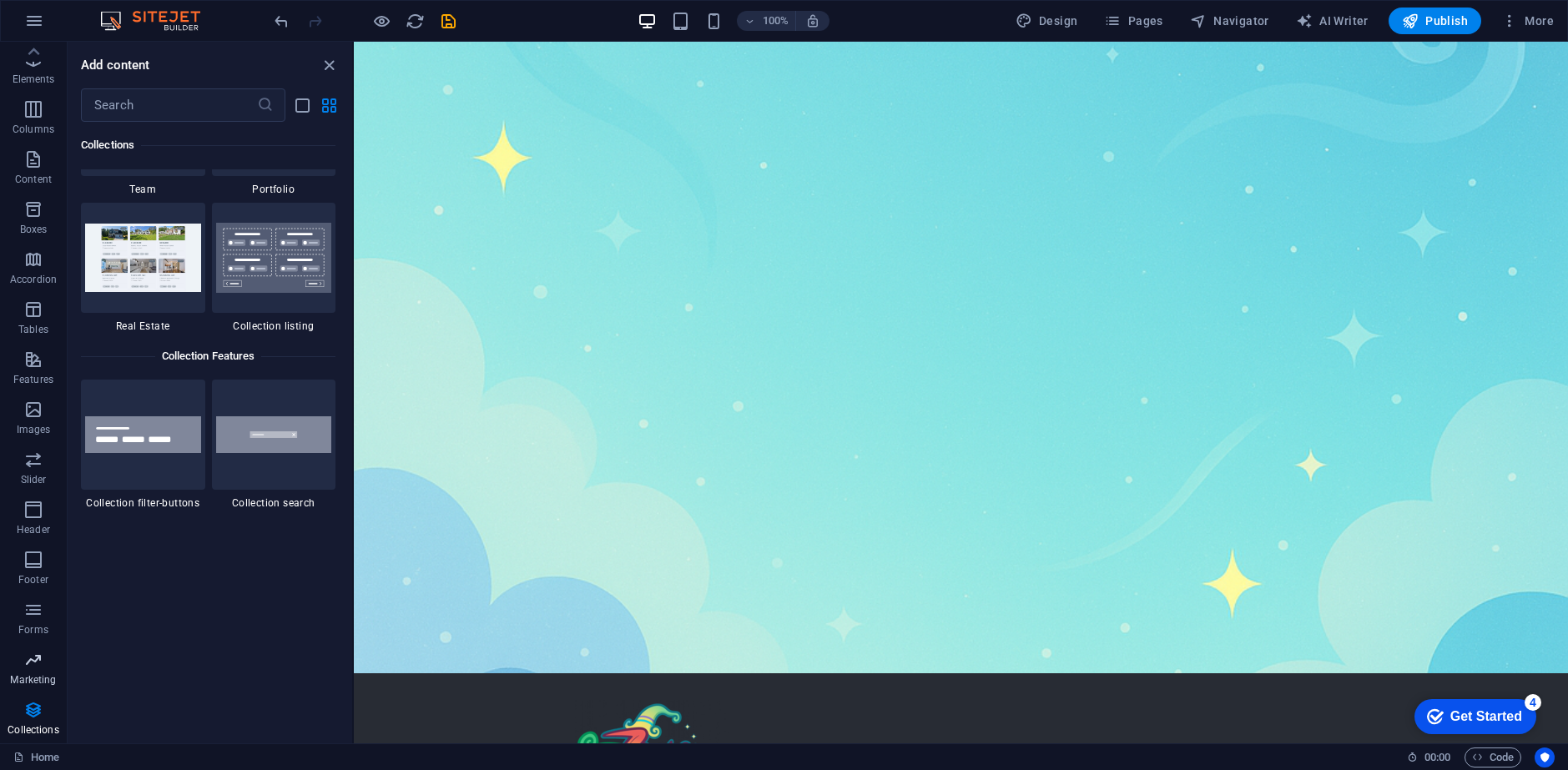
click at [34, 680] on p "Marketing" at bounding box center [33, 680] width 46 height 13
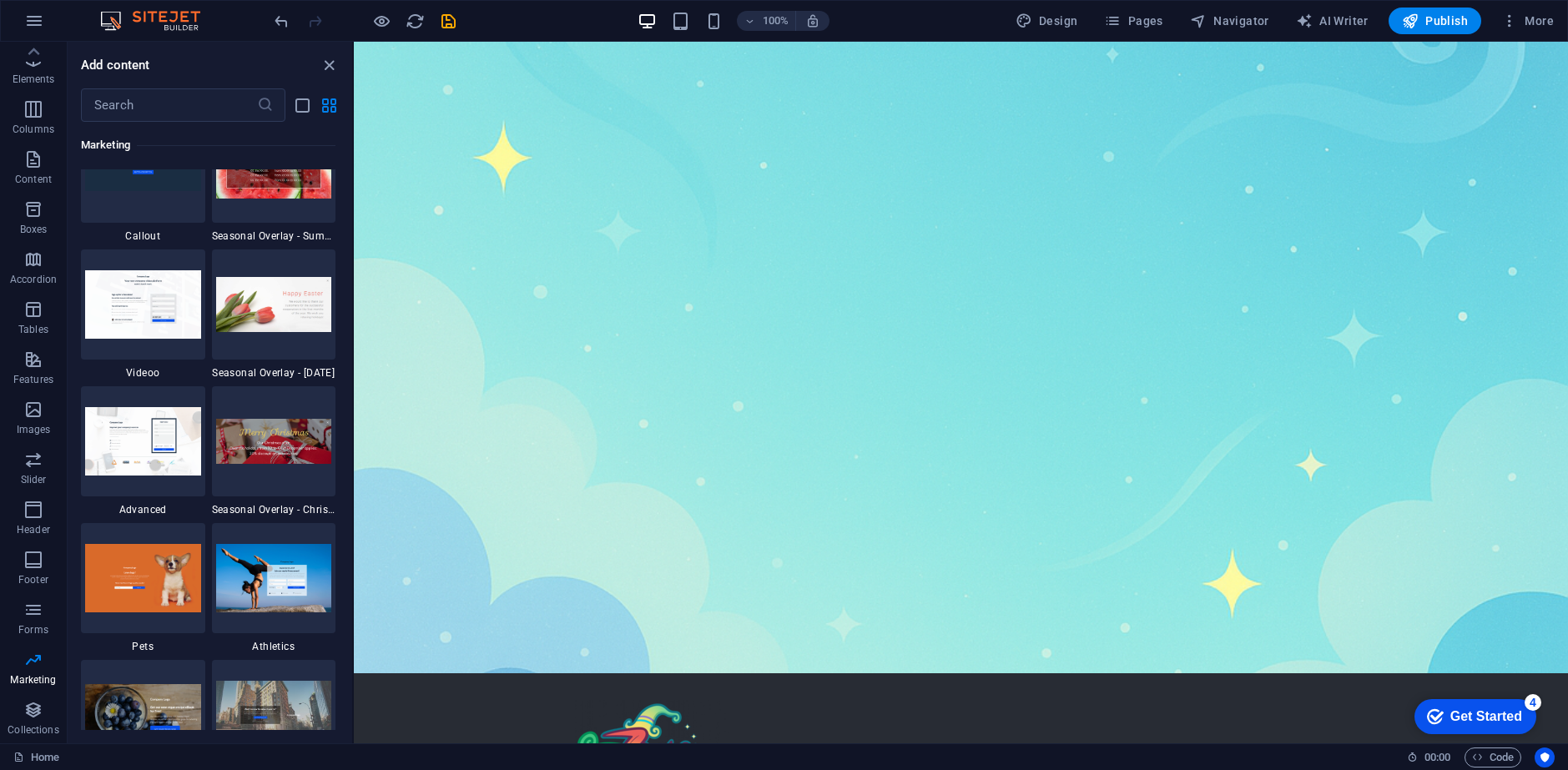
scroll to position [14092, 0]
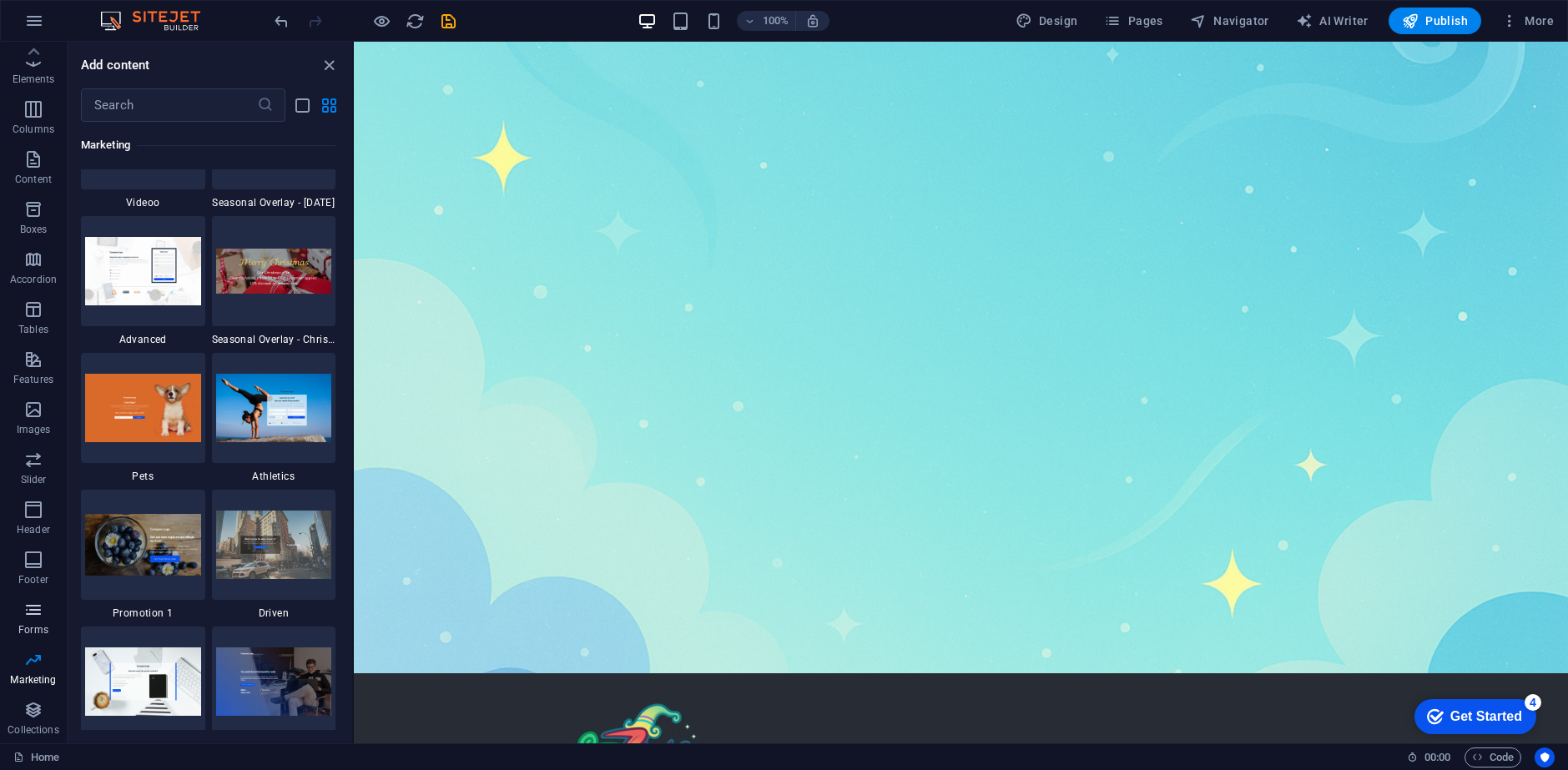
click at [37, 620] on span "Forms" at bounding box center [33, 620] width 67 height 40
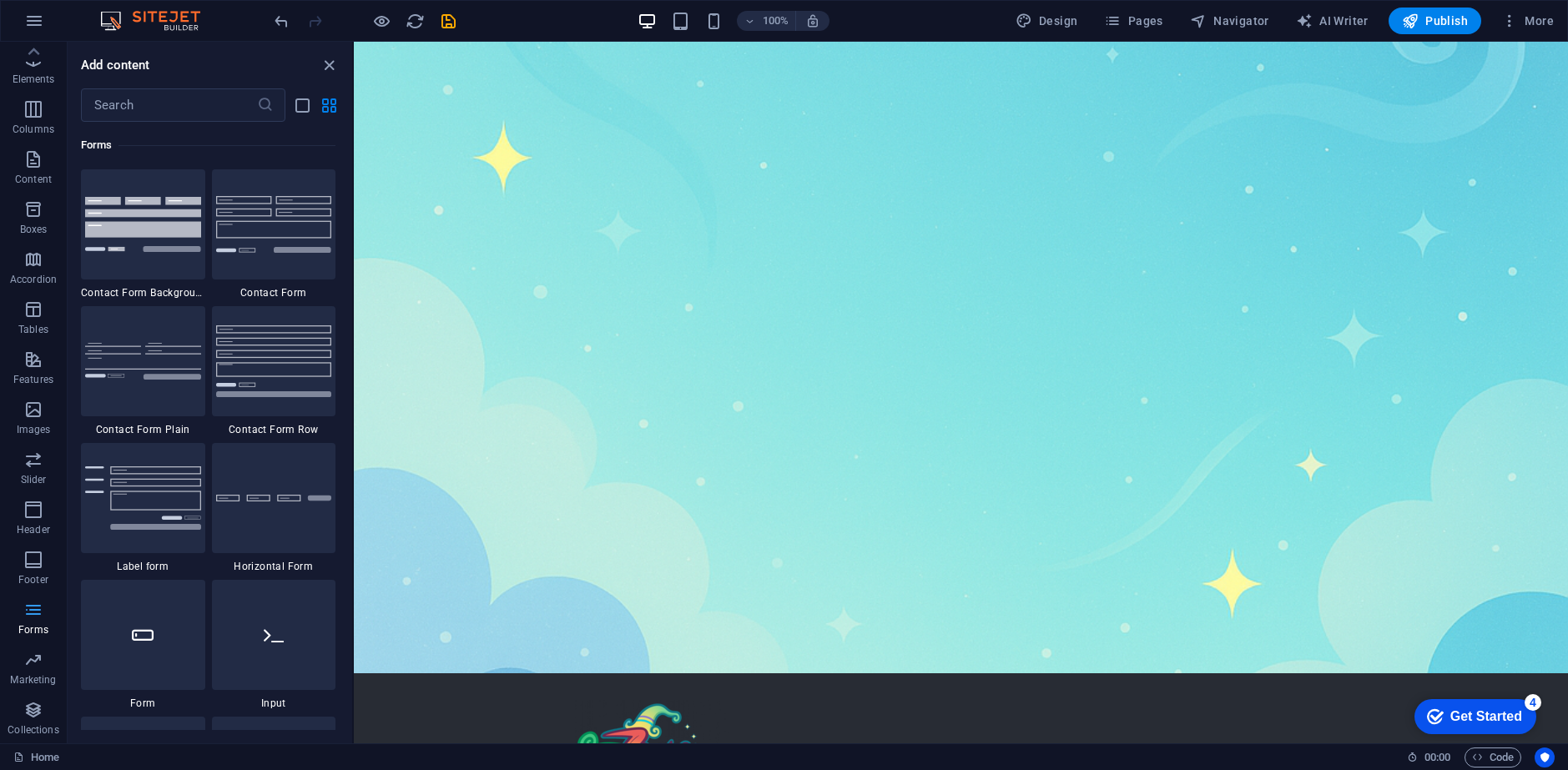
scroll to position [12183, 0]
click at [23, 683] on p "Marketing" at bounding box center [33, 680] width 46 height 13
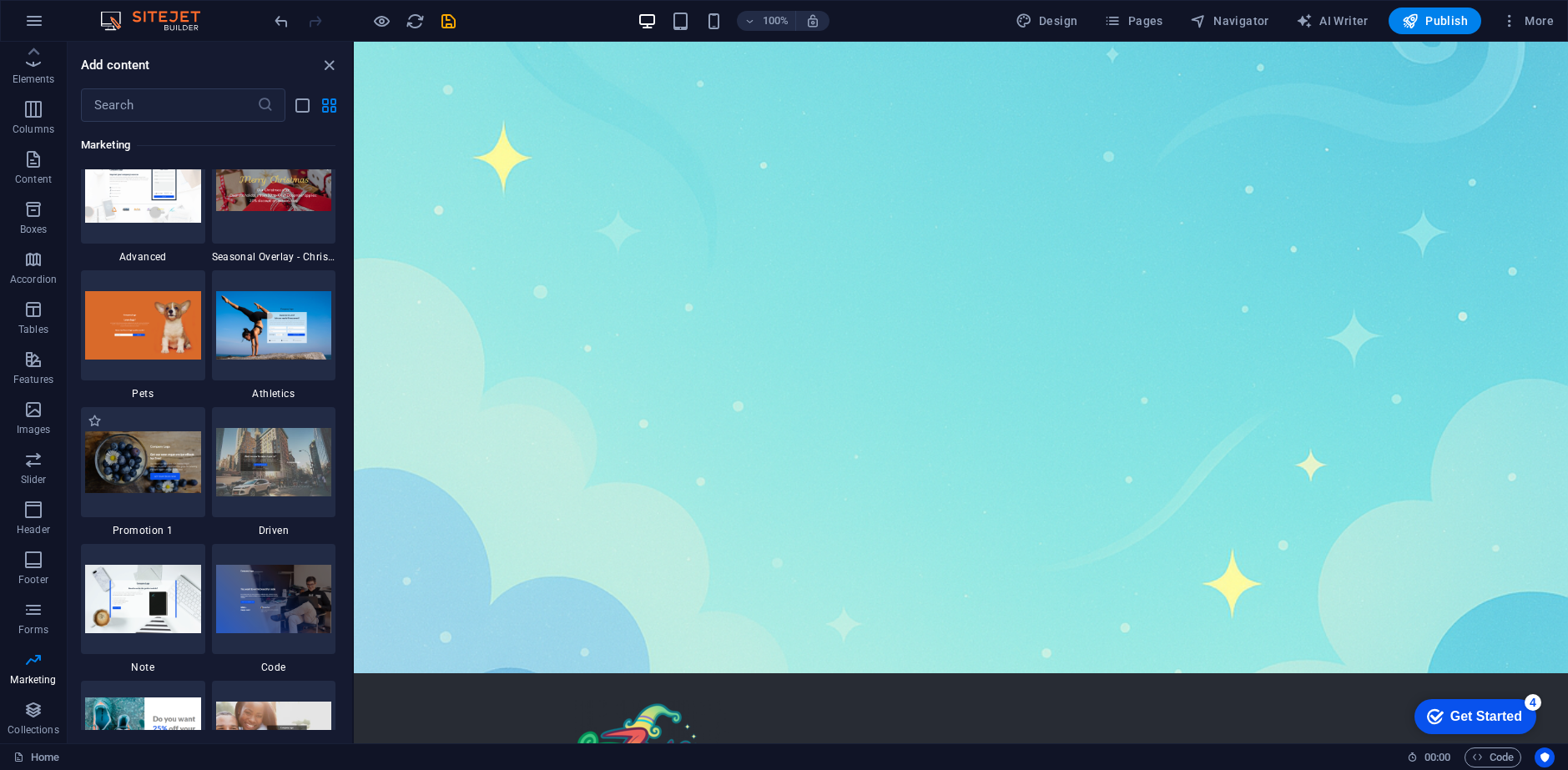
scroll to position [14176, 0]
click at [32, 629] on p "Forms" at bounding box center [34, 630] width 30 height 13
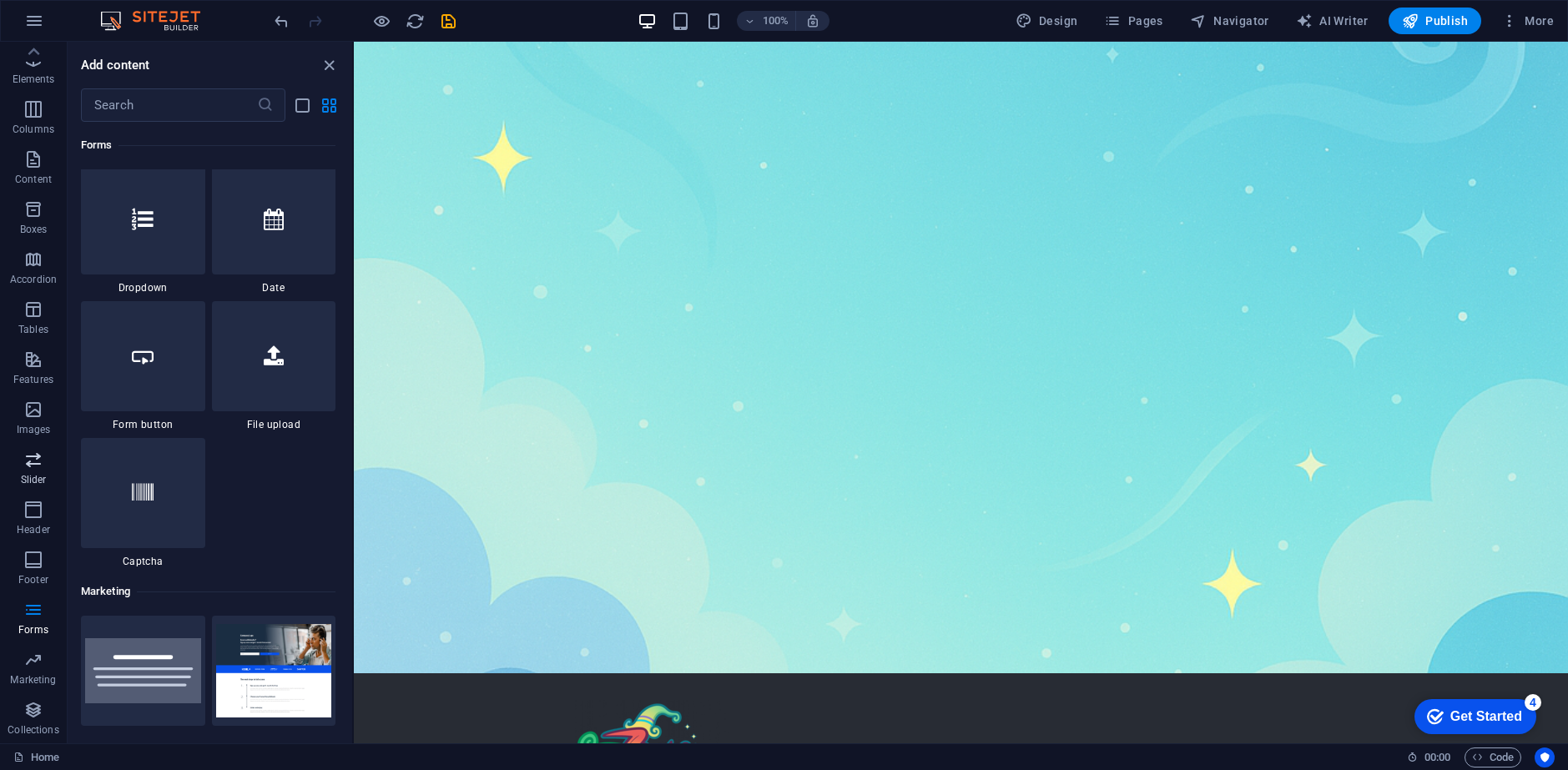
scroll to position [13184, 0]
